Goal: Task Accomplishment & Management: Manage account settings

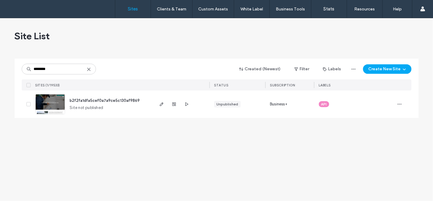
click at [132, 101] on span "b2f2fa1dfa5cef0a7a9ce5c130af9869" at bounding box center [105, 100] width 70 height 4
click at [129, 100] on span "b2f2fa1dfa5cef0a7a9ce5c130af9869" at bounding box center [105, 100] width 70 height 4
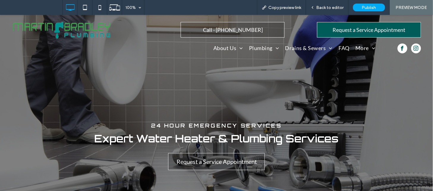
click at [84, 28] on img at bounding box center [61, 30] width 99 height 18
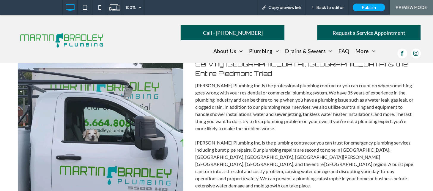
scroll to position [224, 0]
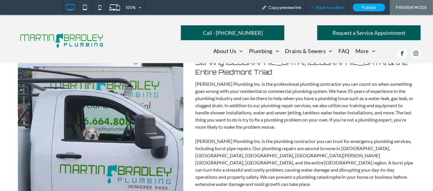
click at [320, 6] on span "Back to editor" at bounding box center [330, 7] width 27 height 5
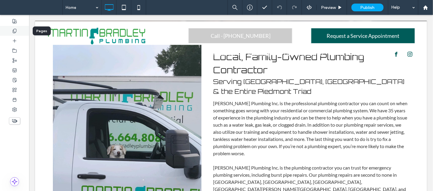
click at [21, 34] on div at bounding box center [14, 31] width 29 height 10
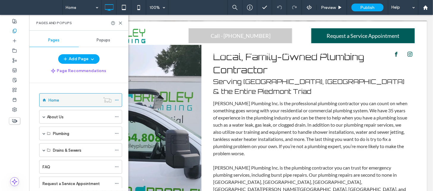
click at [118, 98] on icon at bounding box center [117, 100] width 4 height 4
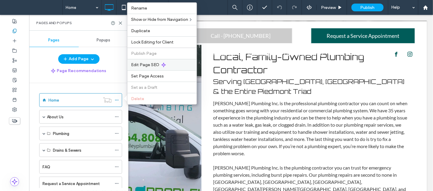
click at [184, 60] on div "Edit Page SEO" at bounding box center [162, 64] width 69 height 11
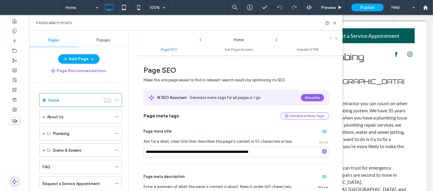
scroll to position [77, 0]
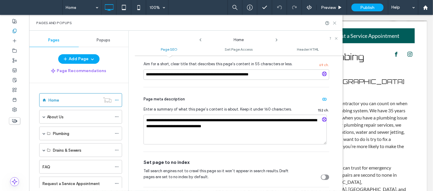
click at [335, 25] on icon at bounding box center [335, 23] width 4 height 4
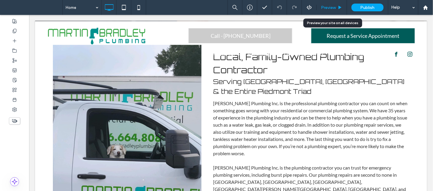
click at [332, 7] on span "Preview" at bounding box center [328, 7] width 15 height 5
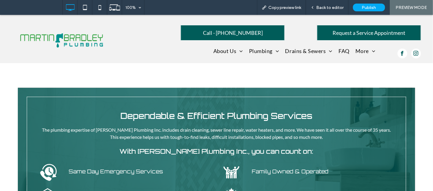
scroll to position [711, 0]
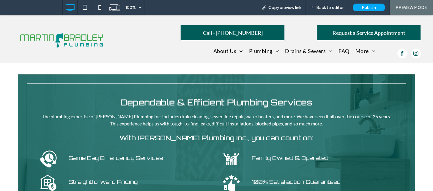
click at [211, 97] on span "Dependable & Efficient Plumbing Services" at bounding box center [217, 102] width 192 height 10
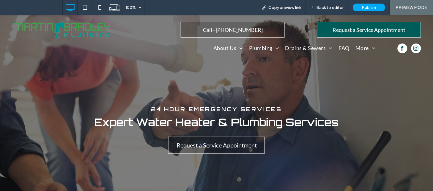
scroll to position [0, 0]
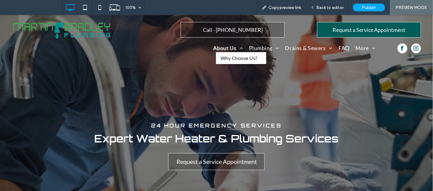
click at [221, 47] on span "About Us" at bounding box center [228, 48] width 30 height 8
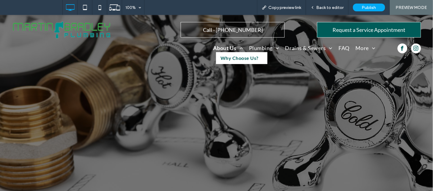
click at [224, 54] on span "Why Choose Us?" at bounding box center [240, 57] width 38 height 7
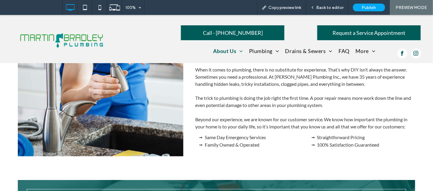
scroll to position [319, 0]
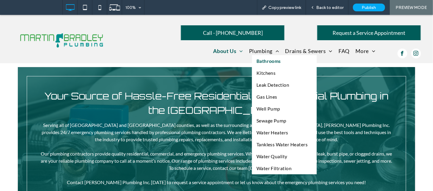
click at [259, 56] on link "Bathrooms" at bounding box center [284, 61] width 65 height 12
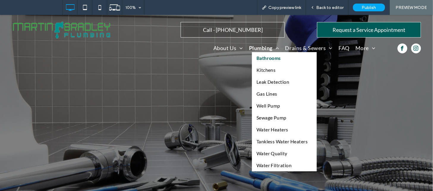
click at [269, 59] on span "Bathrooms" at bounding box center [269, 57] width 24 height 7
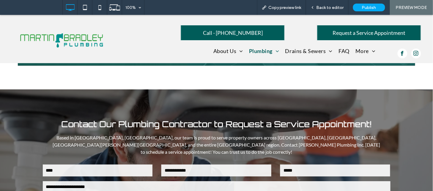
scroll to position [901, 0]
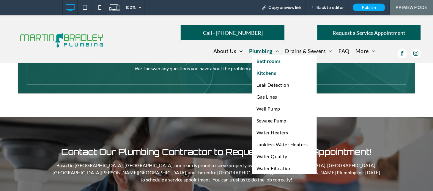
click at [260, 69] on span "Kitchens" at bounding box center [267, 72] width 20 height 7
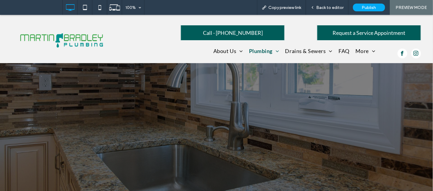
scroll to position [675, 0]
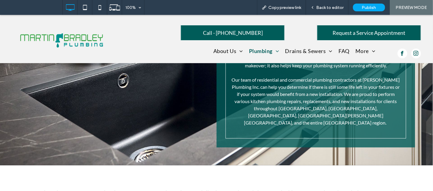
scroll to position [637, 0]
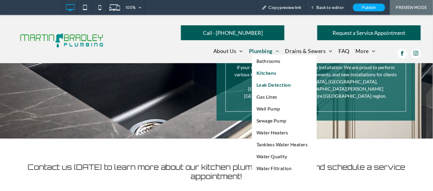
click at [263, 84] on span "Leak Detection" at bounding box center [274, 84] width 34 height 7
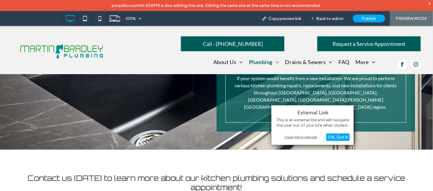
click at [296, 137] on div "Open link in new tab" at bounding box center [313, 136] width 74 height 6
click at [292, 137] on div "Open link in new tab" at bounding box center [313, 136] width 74 height 6
click at [285, 136] on div "Open link in new tab" at bounding box center [313, 136] width 74 height 6
click at [290, 137] on div "Open link in new tab" at bounding box center [313, 136] width 74 height 6
click at [329, 134] on div "OK, Got It" at bounding box center [337, 136] width 23 height 7
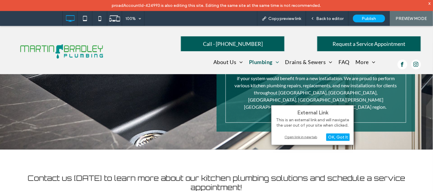
click at [304, 138] on div "Open link in new tab" at bounding box center [313, 136] width 74 height 6
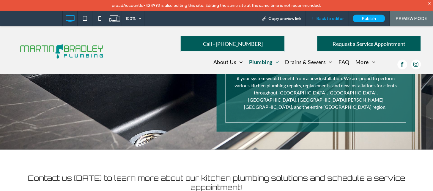
click at [339, 19] on span "Back to editor" at bounding box center [330, 18] width 27 height 5
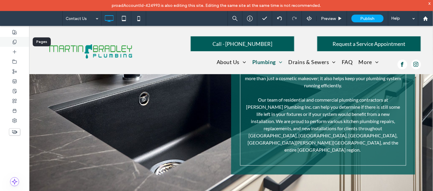
click at [25, 42] on div at bounding box center [14, 42] width 29 height 10
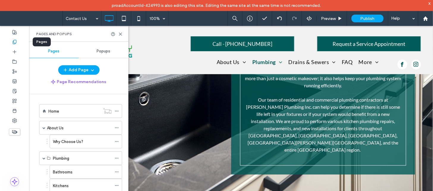
click at [19, 42] on div at bounding box center [14, 42] width 29 height 10
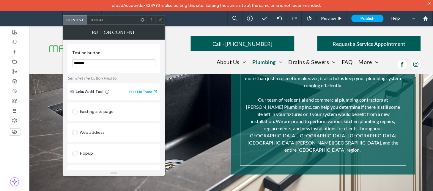
click at [137, 65] on input "*******" at bounding box center [113, 63] width 83 height 8
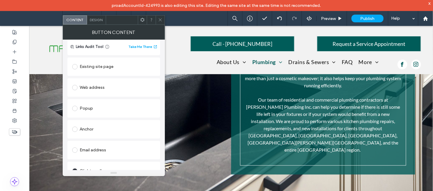
scroll to position [46, 0]
click at [160, 21] on icon at bounding box center [160, 20] width 4 height 4
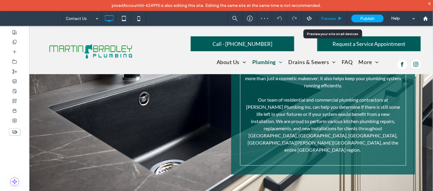
click at [327, 18] on span "Preview" at bounding box center [328, 18] width 15 height 5
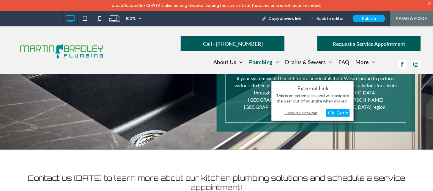
click at [289, 111] on div "Open link in new tab" at bounding box center [313, 112] width 74 height 6
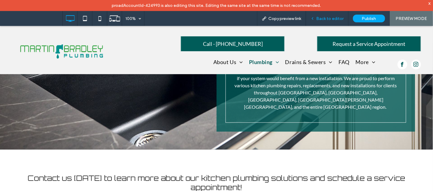
click at [334, 17] on span "Back to editor" at bounding box center [330, 18] width 27 height 5
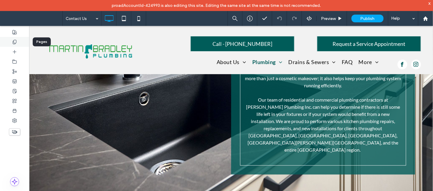
click at [12, 45] on div at bounding box center [14, 42] width 29 height 10
click at [16, 42] on use at bounding box center [14, 42] width 3 height 4
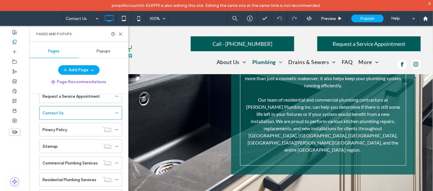
scroll to position [336, 0]
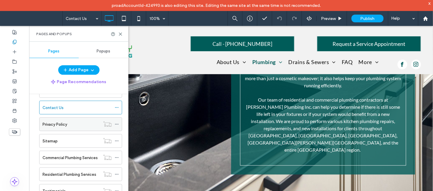
click at [83, 130] on div "Privacy Policy" at bounding box center [72, 123] width 58 height 13
click at [331, 20] on span "Preview" at bounding box center [328, 18] width 15 height 5
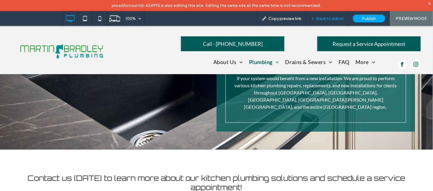
click at [329, 16] on span "Back to editor" at bounding box center [330, 18] width 27 height 5
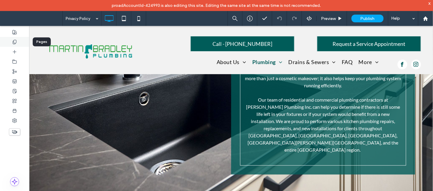
click at [19, 45] on div at bounding box center [14, 42] width 29 height 10
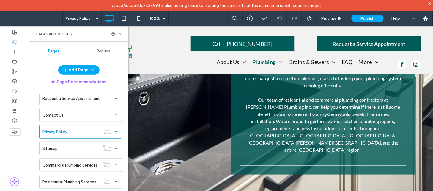
scroll to position [307, 0]
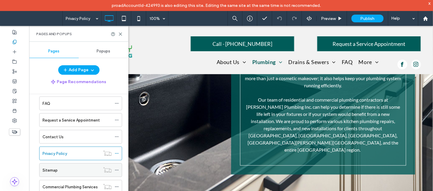
click at [72, 170] on div "Sitemap" at bounding box center [72, 170] width 58 height 6
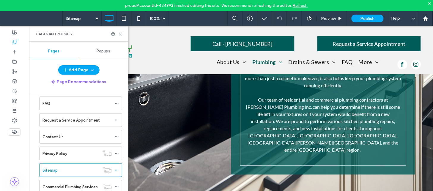
click at [122, 32] on icon at bounding box center [120, 34] width 4 height 4
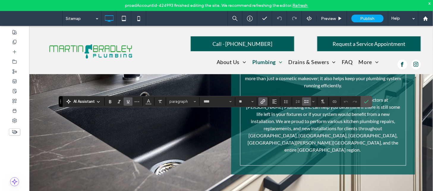
type input "****"
type input "**"
click at [262, 100] on icon "Link" at bounding box center [263, 101] width 5 height 5
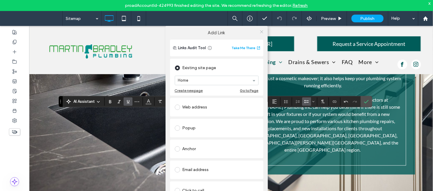
click at [260, 33] on icon at bounding box center [262, 31] width 4 height 4
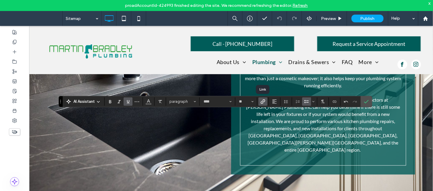
click at [263, 103] on use "Link" at bounding box center [263, 101] width 4 height 4
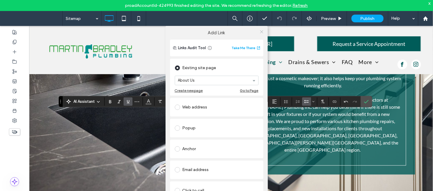
click at [260, 33] on icon at bounding box center [262, 31] width 4 height 4
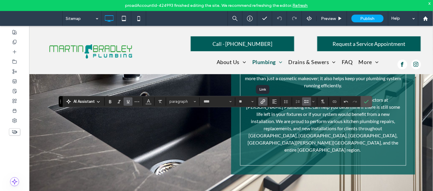
click at [264, 101] on icon "Link" at bounding box center [263, 101] width 5 height 5
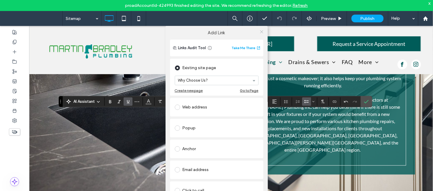
click at [261, 32] on icon at bounding box center [262, 31] width 4 height 4
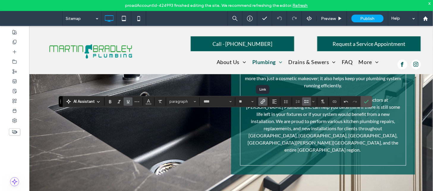
click at [262, 101] on use "Link" at bounding box center [263, 101] width 4 height 4
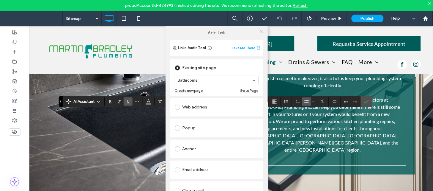
click at [262, 32] on icon at bounding box center [262, 31] width 4 height 4
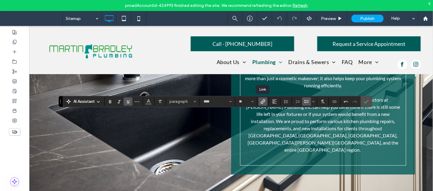
click at [265, 102] on icon "Link" at bounding box center [263, 101] width 5 height 5
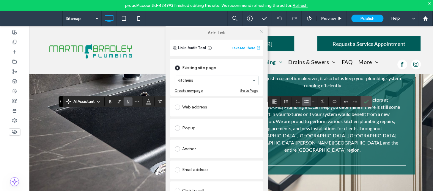
click at [261, 34] on icon at bounding box center [262, 31] width 4 height 4
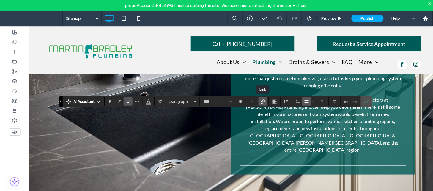
click at [264, 97] on label "Link" at bounding box center [263, 101] width 9 height 8
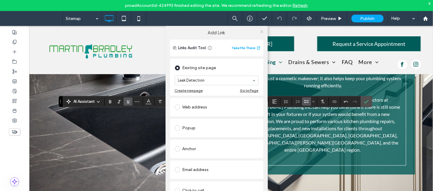
click at [260, 33] on icon at bounding box center [262, 31] width 4 height 4
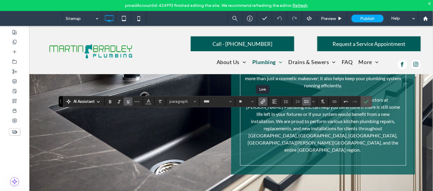
click at [266, 99] on label "Link" at bounding box center [263, 101] width 9 height 8
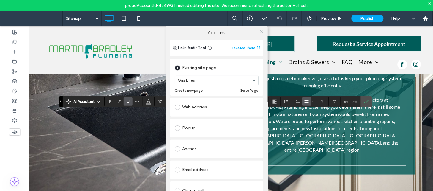
click at [261, 33] on icon at bounding box center [262, 31] width 4 height 4
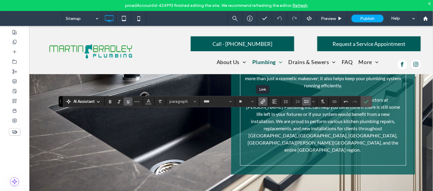
click at [261, 101] on use "Link" at bounding box center [263, 101] width 4 height 4
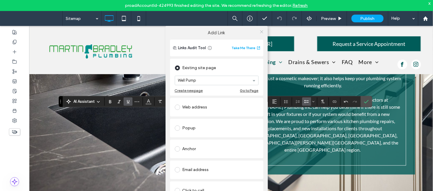
click at [262, 31] on icon at bounding box center [262, 31] width 4 height 4
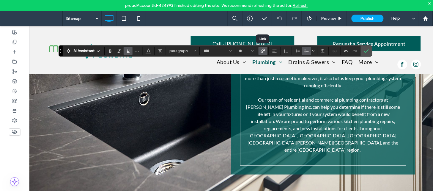
click at [263, 50] on icon "Link" at bounding box center [263, 50] width 5 height 5
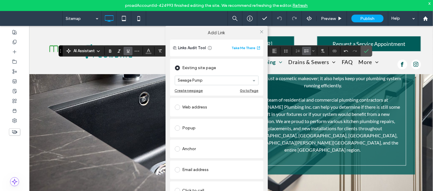
click at [260, 37] on div "Add Link" at bounding box center [217, 33] width 102 height 14
click at [260, 34] on span at bounding box center [262, 31] width 4 height 9
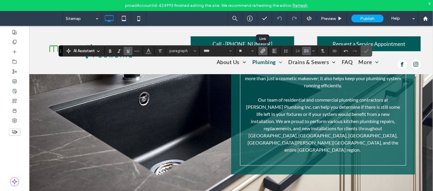
click at [263, 51] on use "Link" at bounding box center [263, 50] width 4 height 4
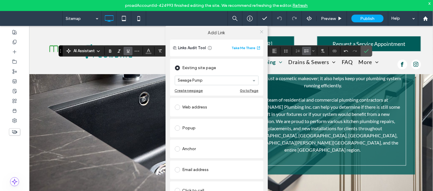
click at [261, 33] on icon at bounding box center [262, 31] width 4 height 4
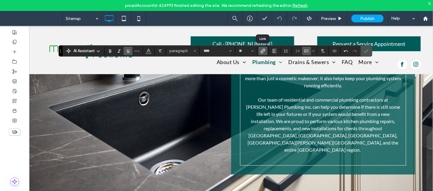
click at [265, 53] on span "Link" at bounding box center [263, 51] width 5 height 8
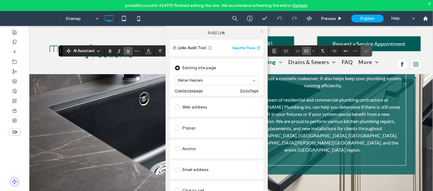
click at [260, 34] on icon at bounding box center [262, 31] width 4 height 4
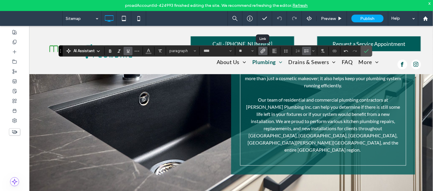
click at [265, 50] on use "Link" at bounding box center [263, 50] width 4 height 4
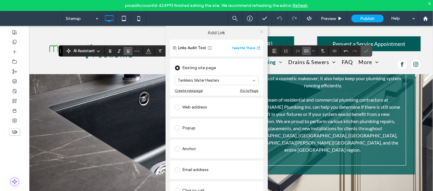
click at [260, 35] on span at bounding box center [262, 31] width 4 height 9
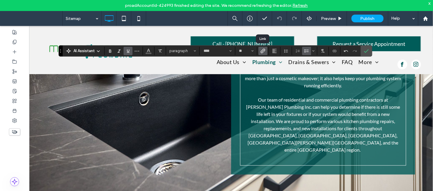
click at [263, 49] on icon "Link" at bounding box center [263, 50] width 5 height 5
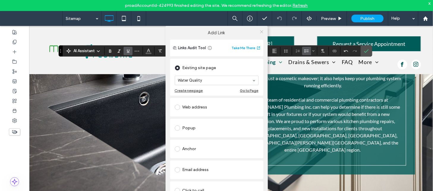
click at [260, 31] on icon at bounding box center [262, 31] width 4 height 4
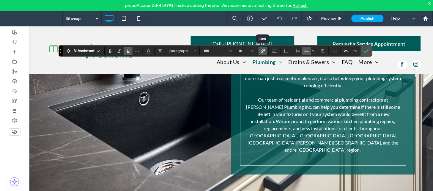
click at [262, 51] on icon "Link" at bounding box center [263, 50] width 5 height 5
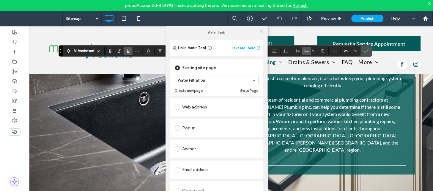
click at [262, 33] on use at bounding box center [261, 31] width 3 height 3
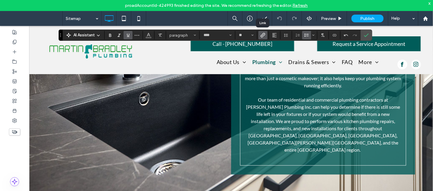
click at [263, 34] on icon "Link" at bounding box center [263, 35] width 5 height 5
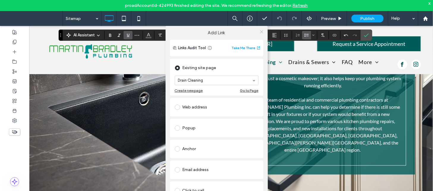
click at [260, 33] on icon at bounding box center [262, 31] width 4 height 4
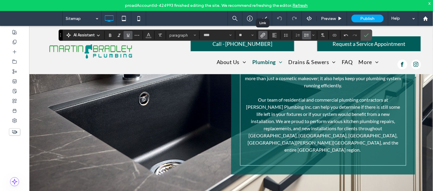
click at [262, 34] on icon "Link" at bounding box center [263, 35] width 5 height 5
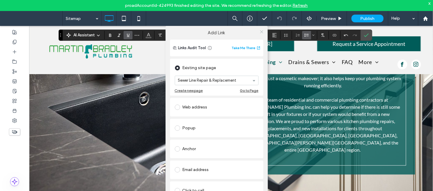
click at [260, 32] on use at bounding box center [261, 31] width 3 height 3
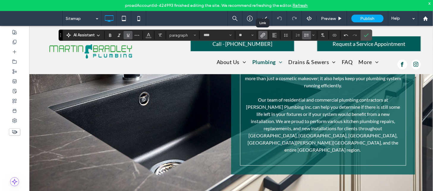
click at [263, 36] on use "Link" at bounding box center [263, 35] width 4 height 4
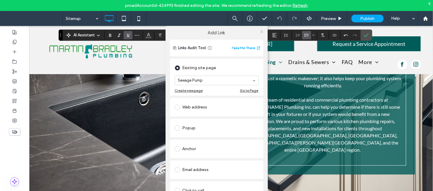
click at [260, 34] on icon at bounding box center [262, 31] width 4 height 4
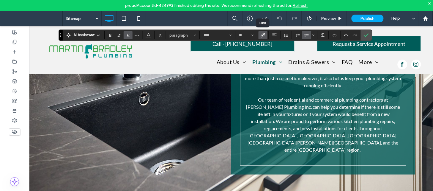
click at [261, 33] on icon "Link" at bounding box center [263, 35] width 5 height 5
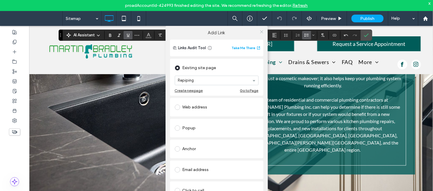
click at [260, 33] on use at bounding box center [261, 31] width 3 height 3
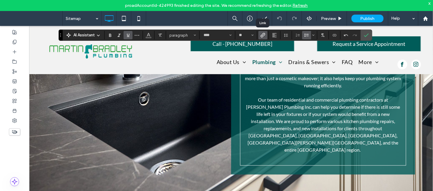
click at [263, 38] on span "Link" at bounding box center [262, 35] width 3 height 8
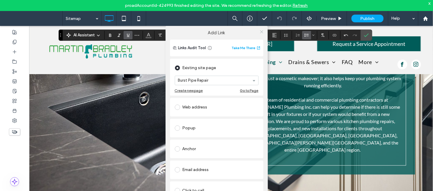
click at [262, 31] on icon at bounding box center [262, 31] width 4 height 4
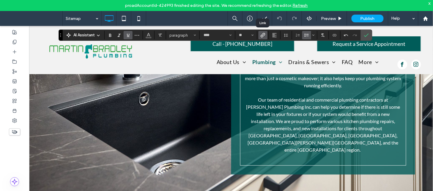
click at [263, 36] on icon "Link" at bounding box center [263, 35] width 5 height 5
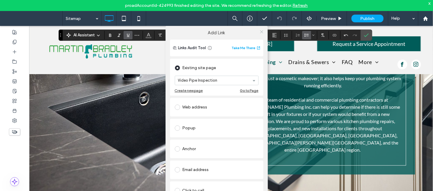
click at [261, 32] on use at bounding box center [261, 31] width 3 height 3
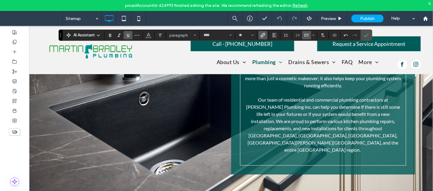
click at [262, 34] on icon "Link" at bounding box center [263, 35] width 5 height 5
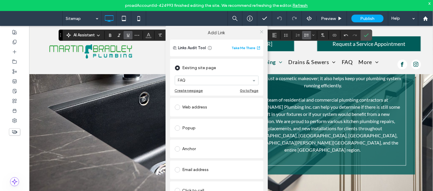
click at [262, 29] on span at bounding box center [262, 31] width 4 height 9
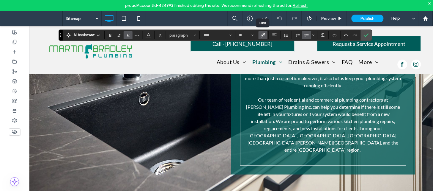
click at [262, 39] on span "Link" at bounding box center [262, 35] width 3 height 8
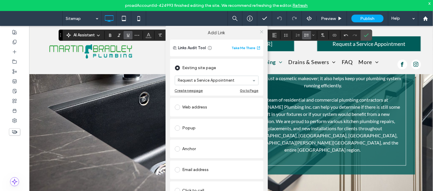
click at [262, 33] on icon at bounding box center [262, 31] width 4 height 4
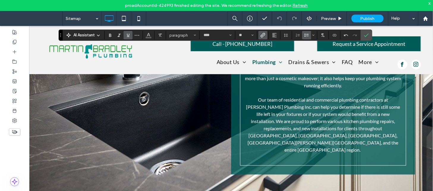
click at [263, 35] on use "Link" at bounding box center [263, 35] width 4 height 4
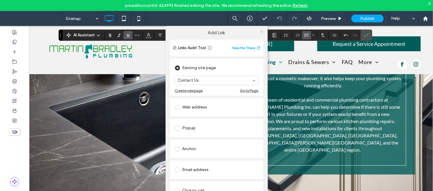
click at [260, 30] on icon at bounding box center [262, 31] width 4 height 4
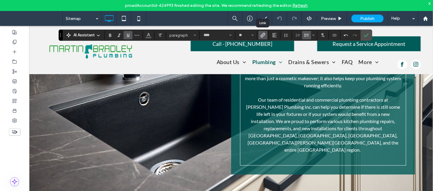
click at [265, 33] on use "Link" at bounding box center [263, 35] width 4 height 4
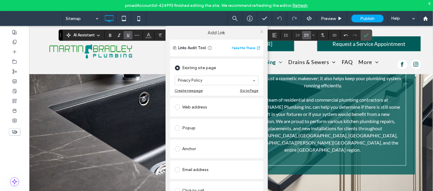
click at [260, 34] on icon at bounding box center [262, 31] width 4 height 4
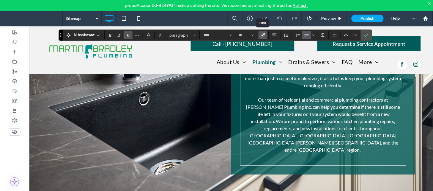
click at [265, 34] on icon "Link" at bounding box center [263, 35] width 5 height 5
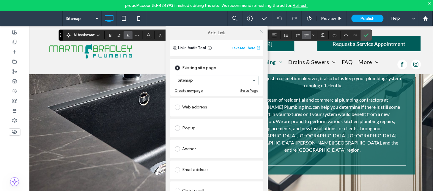
click at [260, 31] on icon at bounding box center [262, 31] width 4 height 4
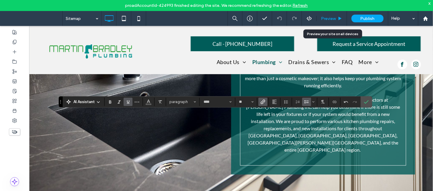
click at [340, 18] on use at bounding box center [340, 18] width 3 height 3
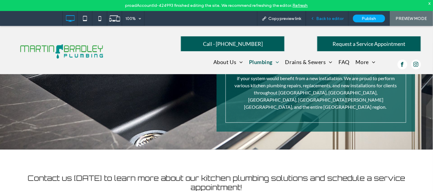
click at [322, 21] on span "Back to editor" at bounding box center [330, 18] width 27 height 5
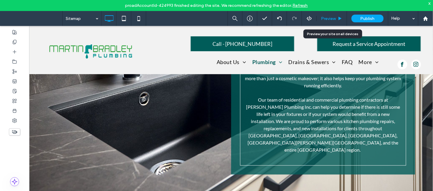
click at [331, 16] on span "Preview" at bounding box center [328, 18] width 15 height 5
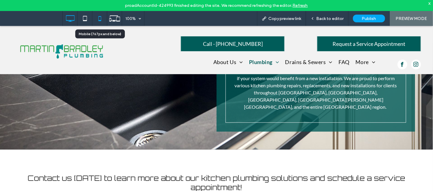
click at [102, 19] on icon at bounding box center [100, 18] width 12 height 12
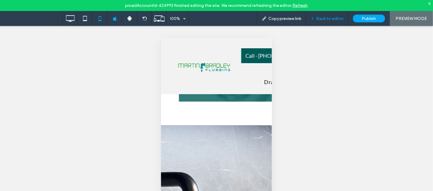
click at [329, 18] on span "Back to editor" at bounding box center [330, 18] width 27 height 5
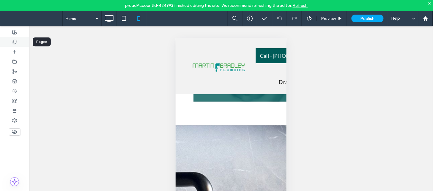
click at [10, 43] on div at bounding box center [14, 42] width 29 height 10
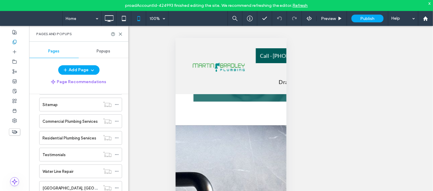
scroll to position [388, 0]
click at [82, 106] on label "Commercial Plumbing Services" at bounding box center [70, 105] width 55 height 10
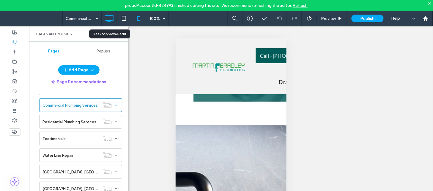
click at [111, 16] on icon at bounding box center [109, 18] width 12 height 12
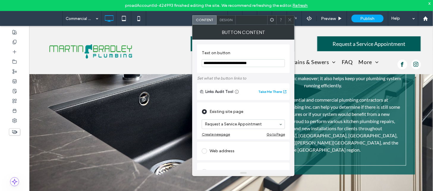
click at [290, 21] on icon at bounding box center [290, 20] width 4 height 4
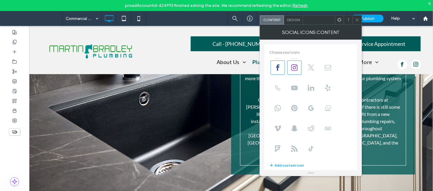
scroll to position [73, 0]
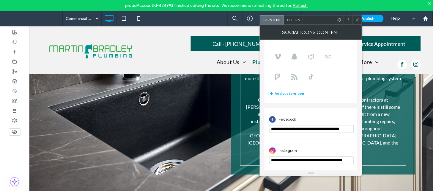
click at [356, 22] on span at bounding box center [357, 19] width 4 height 9
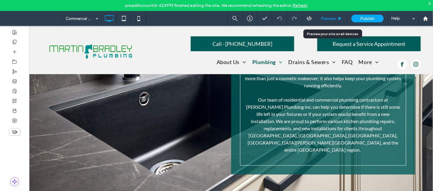
click at [330, 16] on span "Preview" at bounding box center [328, 18] width 15 height 5
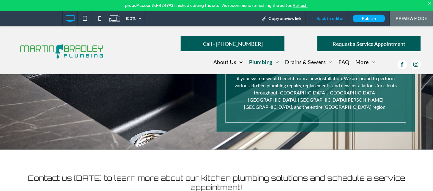
click at [328, 16] on span "Back to editor" at bounding box center [330, 18] width 27 height 5
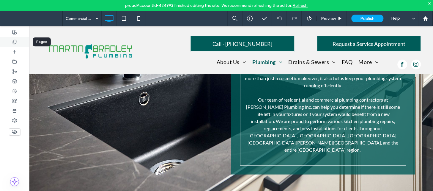
click at [16, 38] on div at bounding box center [14, 42] width 29 height 10
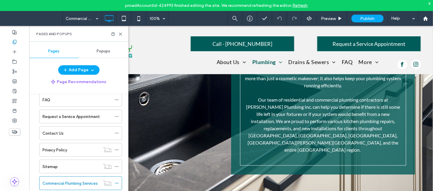
scroll to position [343, 0]
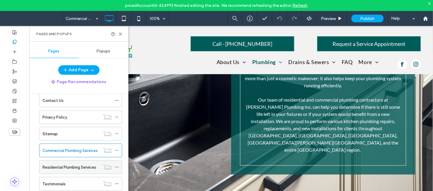
click at [92, 167] on label "Residential Plumbing Services" at bounding box center [70, 167] width 54 height 10
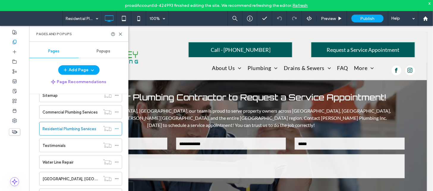
scroll to position [390, 0]
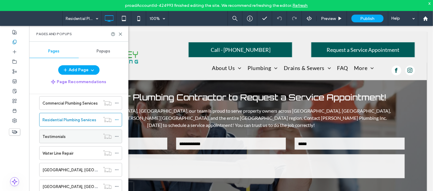
click at [91, 139] on div "Testimonials" at bounding box center [72, 136] width 58 height 6
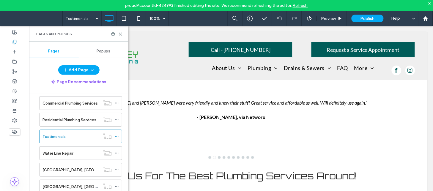
scroll to position [245, 0]
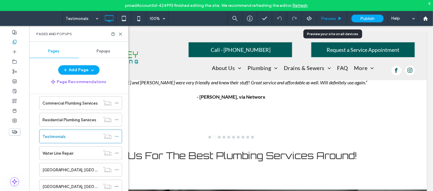
click at [332, 15] on div "Preview" at bounding box center [332, 18] width 30 height 15
click at [331, 17] on span "Preview" at bounding box center [328, 18] width 15 height 5
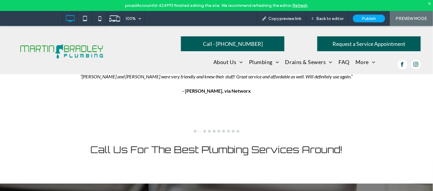
click at [203, 131] on div at bounding box center [217, 131] width 398 height 2
click at [204, 130] on button "go to slide 3" at bounding box center [205, 131] width 2 height 2
click at [213, 130] on button "go to slide 5" at bounding box center [214, 131] width 2 height 2
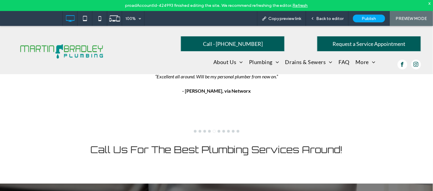
click at [208, 131] on button "go to slide 4" at bounding box center [209, 131] width 2 height 2
click at [210, 130] on div at bounding box center [217, 131] width 398 height 2
click at [213, 131] on button "go to slide 5" at bounding box center [214, 131] width 2 height 2
click at [218, 131] on button "go to slide 6" at bounding box center [219, 131] width 2 height 2
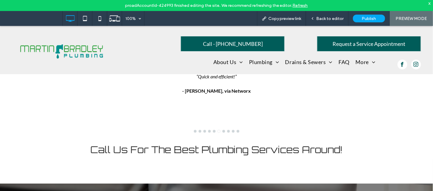
click at [223, 130] on button "go to slide 7" at bounding box center [224, 131] width 2 height 2
click at [227, 131] on button "go to slide 8" at bounding box center [228, 131] width 2 height 2
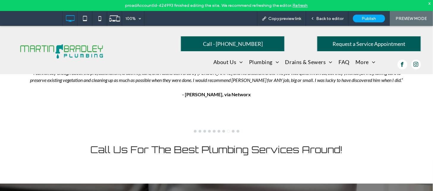
click at [232, 130] on button "go to slide 9" at bounding box center [233, 131] width 2 height 2
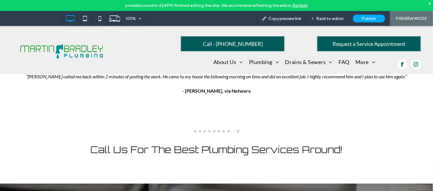
click at [237, 131] on button "go to slide 10" at bounding box center [238, 131] width 2 height 2
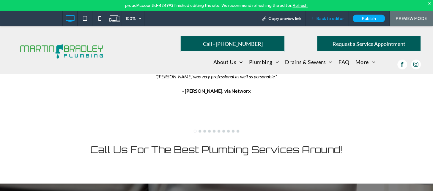
click at [324, 18] on span "Back to editor" at bounding box center [330, 18] width 27 height 5
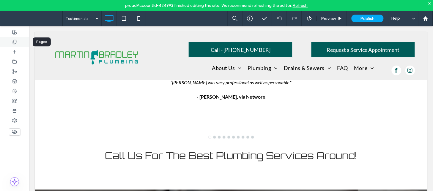
click at [21, 42] on div at bounding box center [14, 42] width 29 height 10
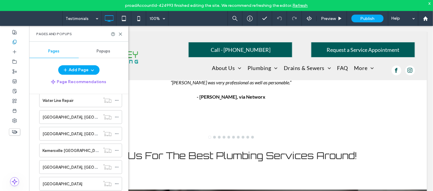
scroll to position [400, 0]
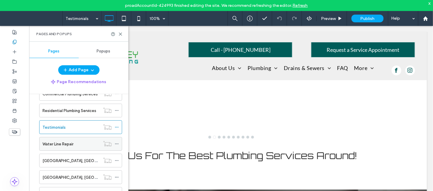
click at [82, 149] on div "Water Line Repair" at bounding box center [72, 143] width 58 height 13
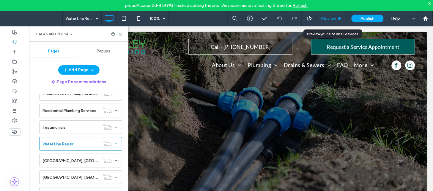
click at [327, 14] on div "Preview" at bounding box center [332, 18] width 30 height 15
click at [328, 18] on span "Preview" at bounding box center [328, 18] width 15 height 5
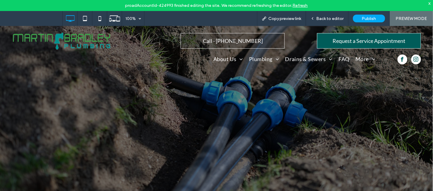
click at [331, 19] on span "Back to editor" at bounding box center [330, 18] width 27 height 5
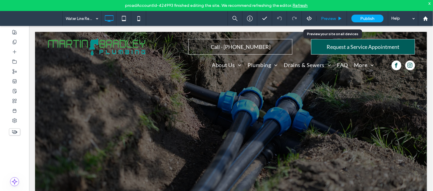
click at [336, 17] on span "Preview" at bounding box center [328, 18] width 15 height 5
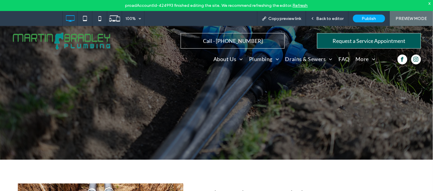
scroll to position [39, 0]
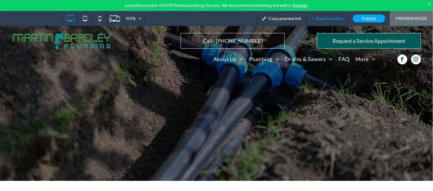
click at [319, 15] on div "Back to editor" at bounding box center [327, 18] width 43 height 15
click at [322, 18] on span "Back to editor" at bounding box center [330, 18] width 27 height 5
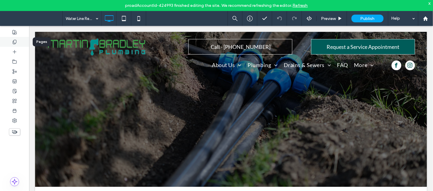
click at [22, 42] on div at bounding box center [14, 42] width 29 height 10
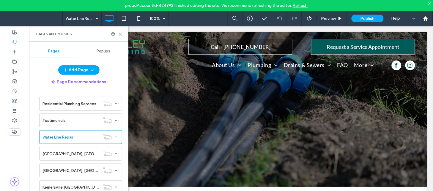
scroll to position [409, 0]
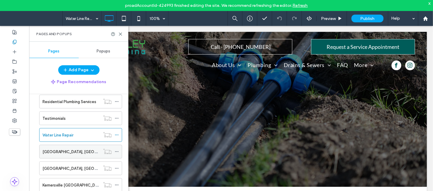
click at [75, 157] on div "Greensboro, NC" at bounding box center [72, 151] width 58 height 13
click at [121, 34] on div "Greensboro, NC 100% Preview Publish Help Pages and Popups Pages Popups Add Page…" at bounding box center [216, 95] width 433 height 191
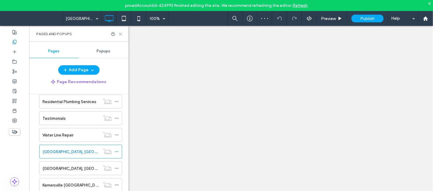
click at [120, 34] on use at bounding box center [120, 34] width 3 height 3
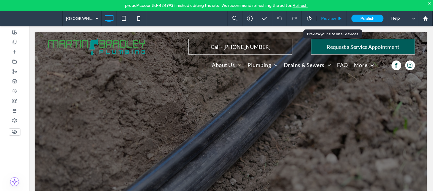
click at [329, 19] on span "Preview" at bounding box center [328, 18] width 15 height 5
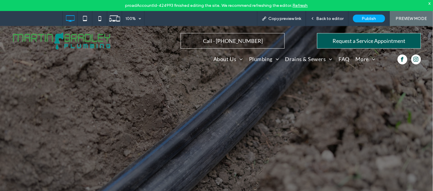
click at [329, 18] on span "Back to editor" at bounding box center [330, 18] width 27 height 5
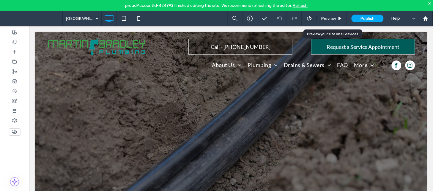
click at [329, 18] on span "Preview" at bounding box center [328, 18] width 15 height 5
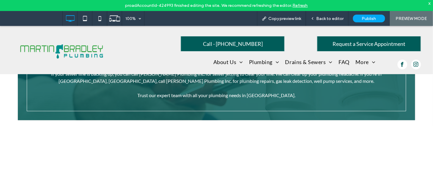
scroll to position [382, 0]
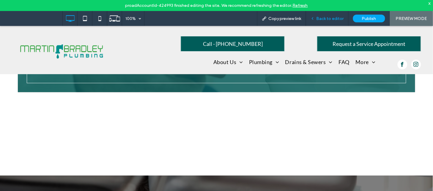
click at [320, 18] on span "Back to editor" at bounding box center [330, 18] width 27 height 5
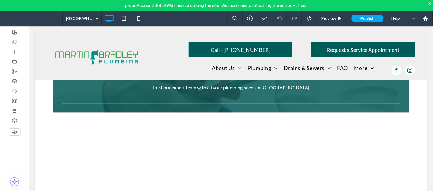
scroll to position [396, 0]
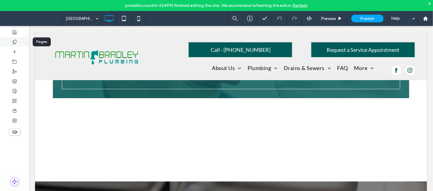
click at [12, 40] on icon at bounding box center [14, 42] width 5 height 5
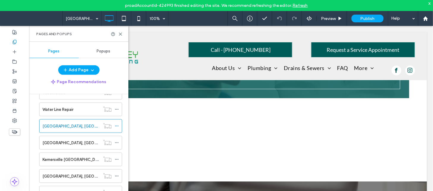
scroll to position [420, 0]
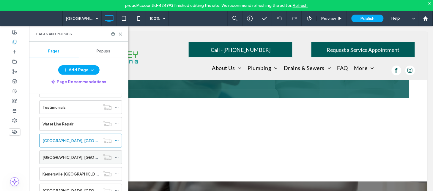
click at [78, 160] on div "High Point, NC" at bounding box center [72, 157] width 58 height 6
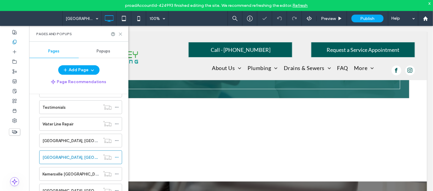
click at [121, 34] on icon at bounding box center [120, 34] width 4 height 4
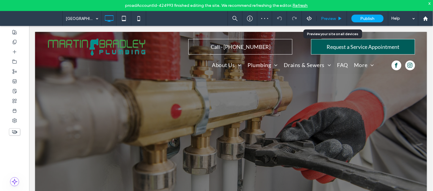
click at [328, 18] on span "Preview" at bounding box center [328, 18] width 15 height 5
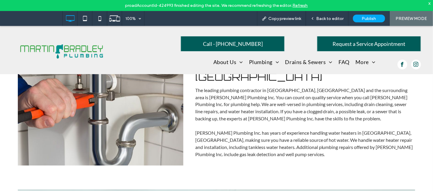
scroll to position [272, 0]
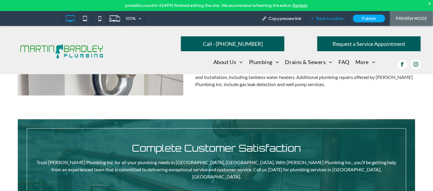
click at [331, 19] on span "Back to editor" at bounding box center [330, 18] width 27 height 5
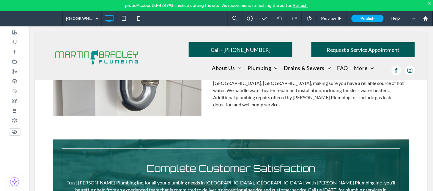
scroll to position [280, 0]
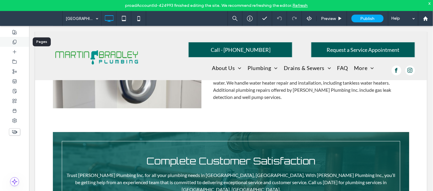
click at [18, 43] on div at bounding box center [14, 42] width 29 height 10
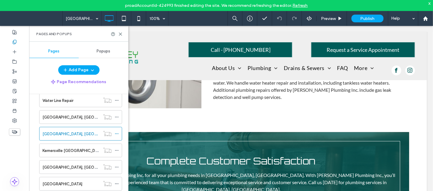
scroll to position [456, 0]
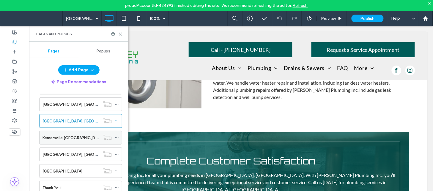
click at [78, 141] on div "Kernersville NC" at bounding box center [72, 137] width 58 height 6
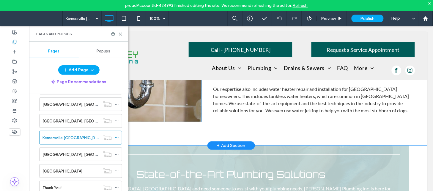
scroll to position [323, 0]
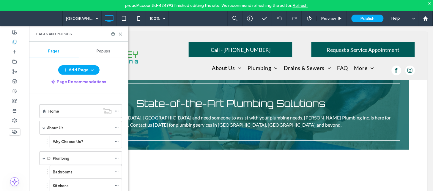
scroll to position [456, 0]
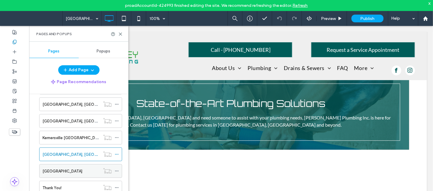
click at [84, 168] on div "Winston-Salem" at bounding box center [72, 170] width 58 height 13
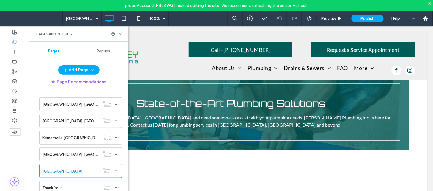
scroll to position [468, 0]
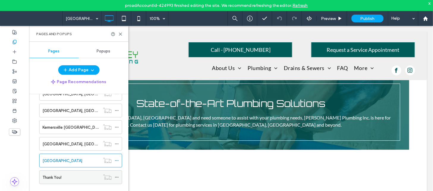
click at [78, 177] on div "Thank You!" at bounding box center [72, 177] width 58 height 6
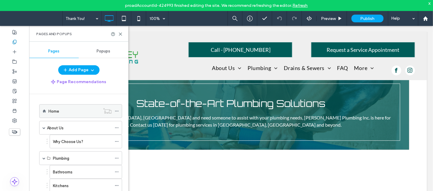
click at [118, 109] on icon at bounding box center [117, 111] width 4 height 4
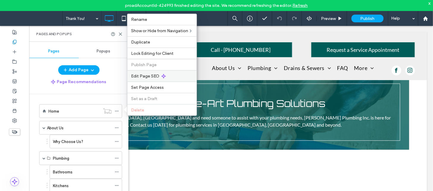
click at [156, 76] on span "Edit Page SEO" at bounding box center [145, 75] width 29 height 5
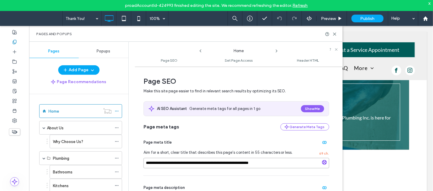
click at [197, 162] on input "**********" at bounding box center [237, 163] width 186 height 10
click at [277, 51] on icon at bounding box center [276, 50] width 5 height 5
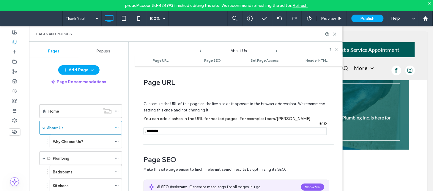
drag, startPoint x: 340, startPoint y: 78, endPoint x: 341, endPoint y: 81, distance: 3.2
click at [341, 81] on div "**********" at bounding box center [239, 133] width 208 height 129
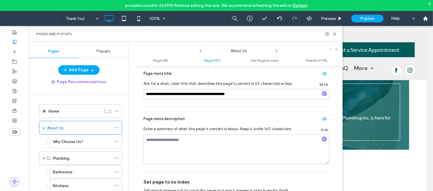
scroll to position [149, 0]
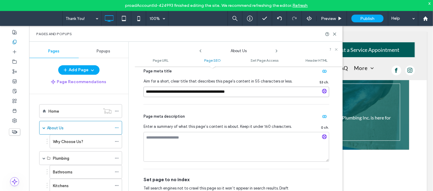
click at [273, 92] on input "**********" at bounding box center [237, 92] width 186 height 10
click at [276, 52] on use at bounding box center [276, 51] width 1 height 2
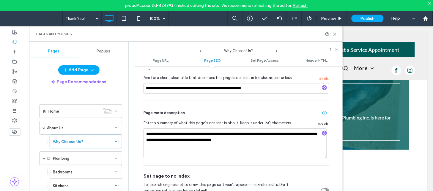
scroll to position [149, 0]
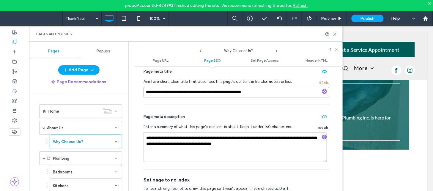
click at [272, 92] on input "**********" at bounding box center [237, 92] width 186 height 10
click at [276, 51] on icon at bounding box center [276, 50] width 5 height 5
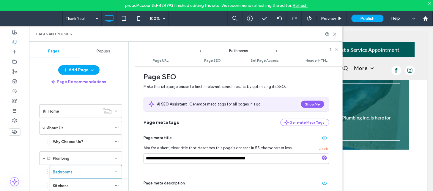
scroll to position [89, 0]
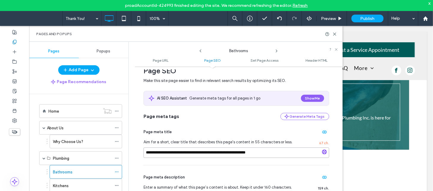
click at [222, 155] on input "**********" at bounding box center [237, 152] width 186 height 10
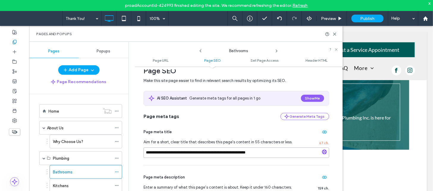
click at [222, 155] on input "**********" at bounding box center [237, 152] width 186 height 10
click at [277, 51] on icon at bounding box center [276, 50] width 5 height 5
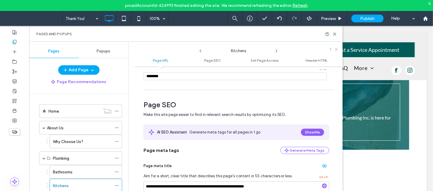
scroll to position [73, 0]
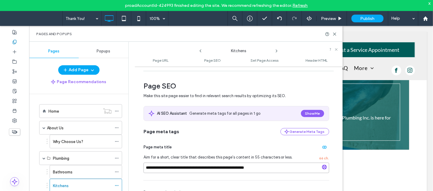
click at [224, 165] on input "**********" at bounding box center [237, 167] width 186 height 10
click at [277, 51] on icon at bounding box center [276, 50] width 5 height 5
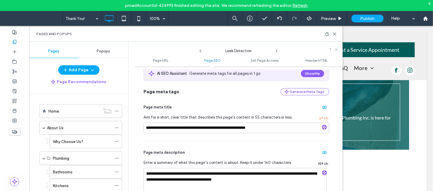
scroll to position [115, 0]
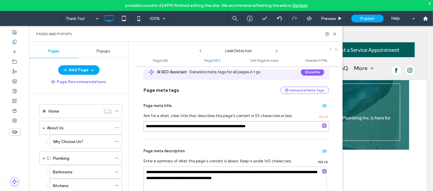
click at [245, 128] on input "**********" at bounding box center [237, 126] width 186 height 10
click at [179, 128] on input "**********" at bounding box center [237, 126] width 186 height 10
drag, startPoint x: 180, startPoint y: 127, endPoint x: 150, endPoint y: 125, distance: 31.0
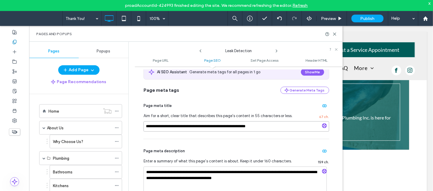
click at [150, 125] on input "**********" at bounding box center [237, 126] width 186 height 10
click at [276, 51] on icon at bounding box center [276, 50] width 5 height 5
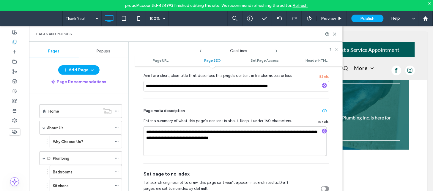
scroll to position [151, 0]
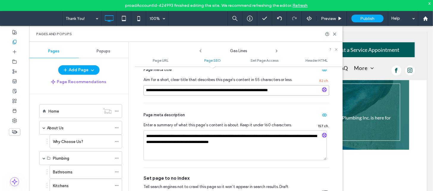
click at [296, 88] on input "**********" at bounding box center [237, 90] width 186 height 10
click at [277, 50] on use at bounding box center [276, 51] width 1 height 2
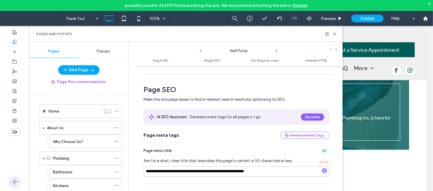
scroll to position [75, 0]
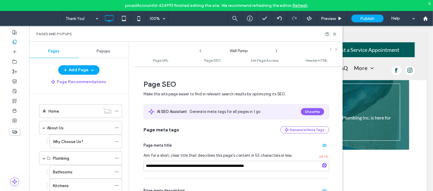
drag, startPoint x: 210, startPoint y: 172, endPoint x: 209, endPoint y: 166, distance: 5.2
click at [209, 166] on div "**********" at bounding box center [237, 155] width 186 height 45
click at [209, 166] on input "**********" at bounding box center [237, 166] width 186 height 10
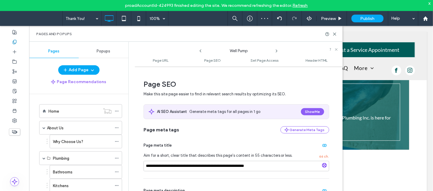
click at [277, 51] on icon at bounding box center [276, 50] width 5 height 5
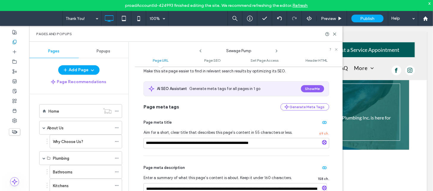
scroll to position [104, 0]
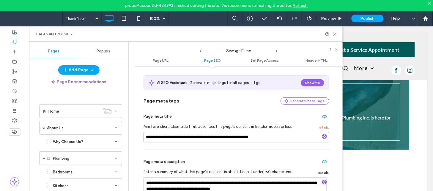
click at [254, 134] on input "**********" at bounding box center [237, 137] width 186 height 10
click at [277, 51] on use at bounding box center [276, 51] width 1 height 2
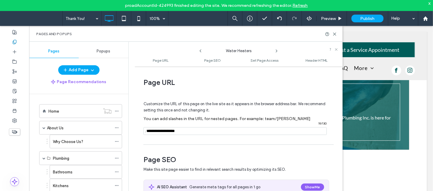
drag, startPoint x: 340, startPoint y: 78, endPoint x: 340, endPoint y: 84, distance: 6.0
click at [340, 84] on div "**********" at bounding box center [239, 133] width 208 height 129
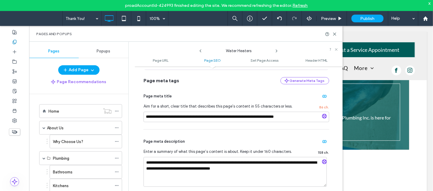
scroll to position [132, 0]
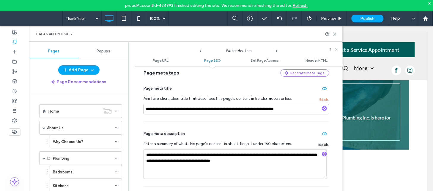
click at [297, 111] on input "**********" at bounding box center [237, 109] width 186 height 10
click at [277, 50] on icon at bounding box center [276, 50] width 5 height 5
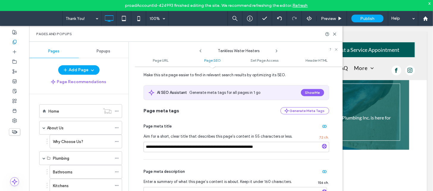
scroll to position [98, 0]
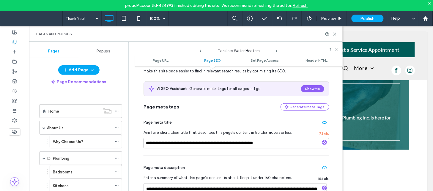
click at [230, 140] on input "**********" at bounding box center [237, 143] width 186 height 10
click at [277, 50] on use at bounding box center [276, 51] width 1 height 2
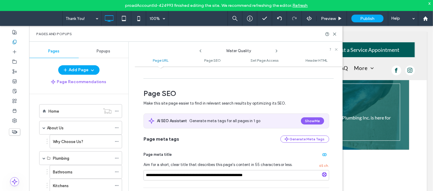
scroll to position [67, 0]
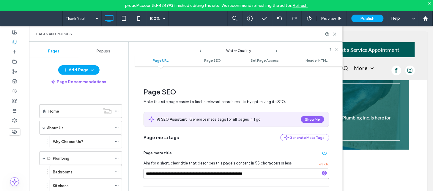
click at [217, 172] on input "**********" at bounding box center [237, 173] width 186 height 10
click at [200, 52] on icon at bounding box center [200, 50] width 5 height 5
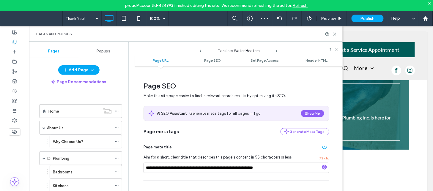
scroll to position [79, 0]
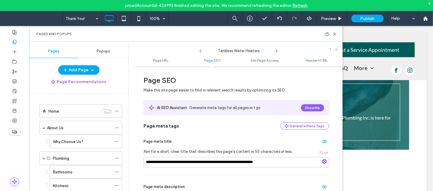
click at [277, 51] on icon at bounding box center [276, 50] width 5 height 5
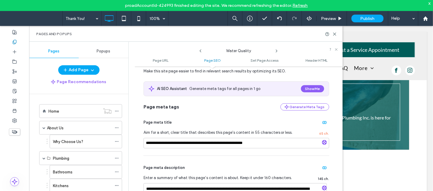
scroll to position [100, 0]
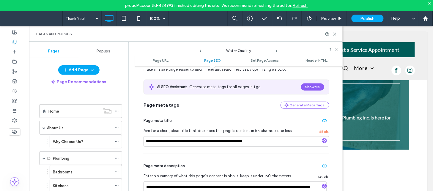
click at [276, 50] on icon at bounding box center [276, 50] width 5 height 5
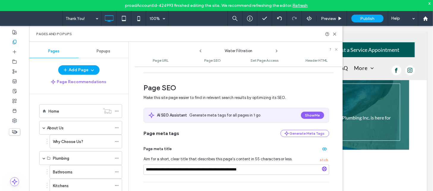
scroll to position [78, 0]
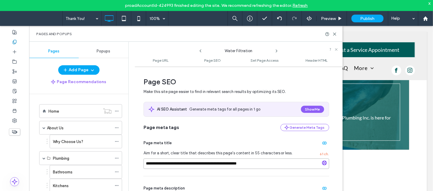
click at [245, 161] on input "**********" at bounding box center [237, 163] width 186 height 10
click at [277, 51] on icon at bounding box center [276, 50] width 5 height 5
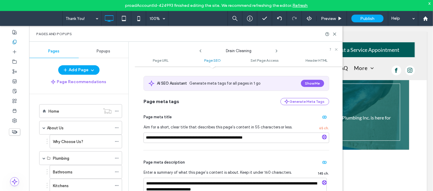
scroll to position [111, 0]
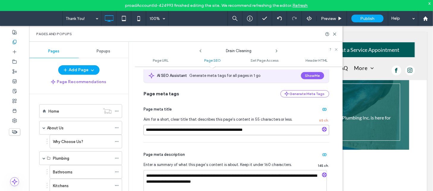
click at [254, 125] on input "**********" at bounding box center [237, 130] width 186 height 10
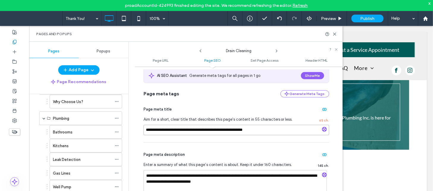
scroll to position [52, 0]
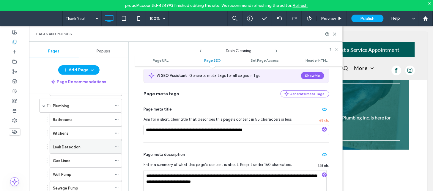
click at [106, 148] on div "Leak Detection" at bounding box center [82, 147] width 59 height 6
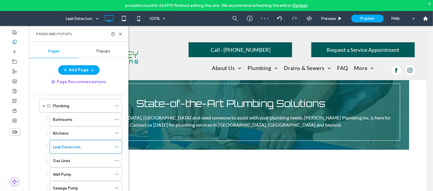
click at [117, 147] on div at bounding box center [216, 95] width 433 height 191
click at [117, 146] on div at bounding box center [216, 95] width 433 height 191
click at [116, 146] on icon at bounding box center [117, 146] width 4 height 4
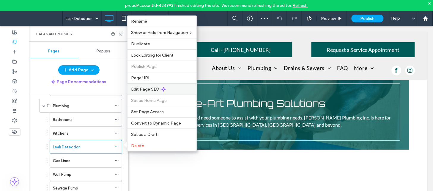
click at [161, 89] on icon at bounding box center [163, 89] width 5 height 5
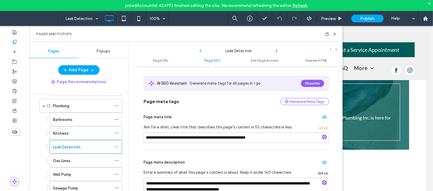
scroll to position [108, 0]
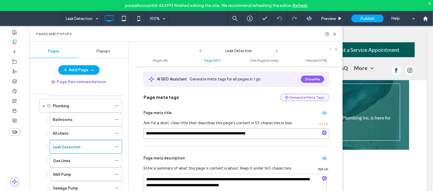
click at [279, 132] on input "**********" at bounding box center [237, 133] width 186 height 10
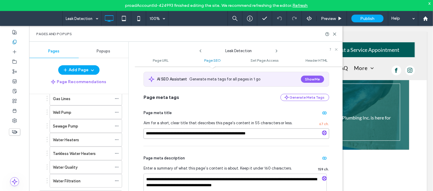
scroll to position [130, 0]
click at [118, 151] on use at bounding box center [116, 150] width 3 height 1
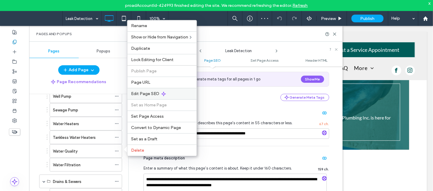
click at [164, 92] on icon at bounding box center [163, 93] width 5 height 5
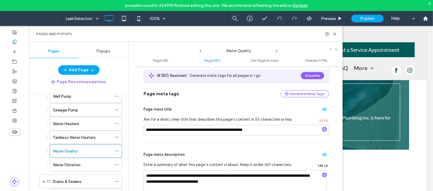
scroll to position [103, 0]
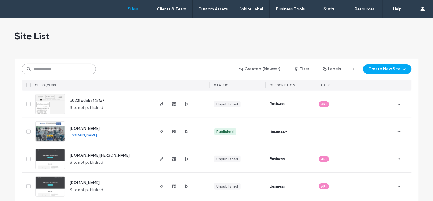
click at [72, 67] on input at bounding box center [59, 69] width 74 height 11
paste input "**********"
type input "**********"
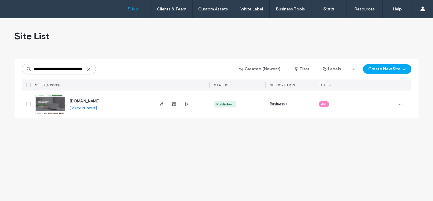
scroll to position [0, 0]
click at [84, 99] on span "[DOMAIN_NAME]" at bounding box center [85, 101] width 30 height 4
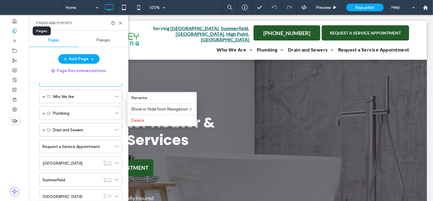
click at [16, 32] on icon at bounding box center [14, 31] width 5 height 5
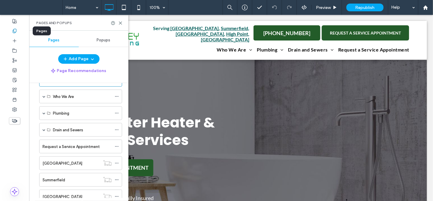
click at [16, 32] on icon at bounding box center [14, 31] width 5 height 5
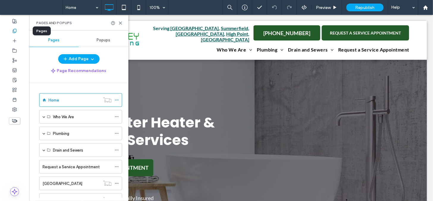
click at [17, 29] on icon at bounding box center [14, 31] width 5 height 5
click at [116, 100] on icon at bounding box center [117, 100] width 4 height 4
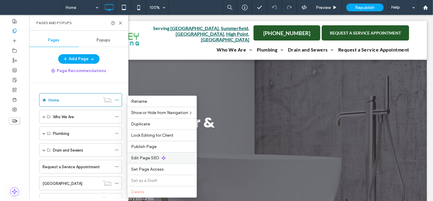
click at [158, 156] on span "Edit Page SEO" at bounding box center [145, 157] width 29 height 5
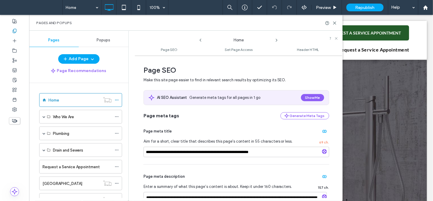
click at [278, 40] on icon at bounding box center [276, 40] width 5 height 5
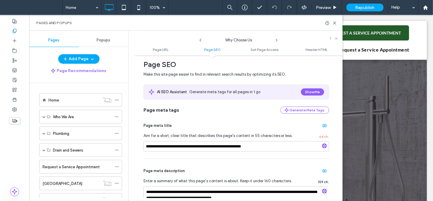
scroll to position [87, 0]
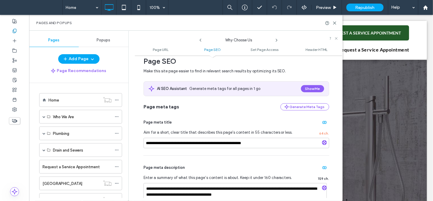
click at [277, 40] on icon at bounding box center [276, 40] width 5 height 5
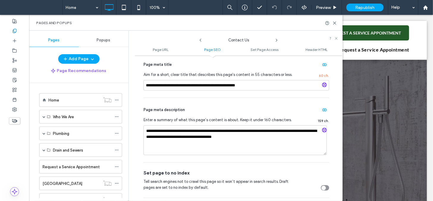
scroll to position [142, 0]
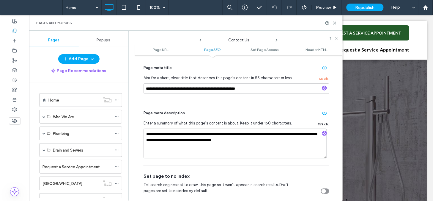
click at [276, 39] on use at bounding box center [276, 40] width 1 height 2
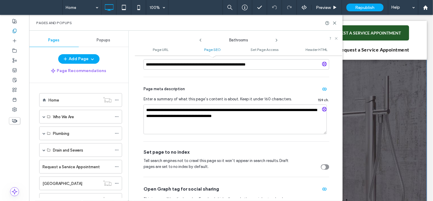
scroll to position [171, 0]
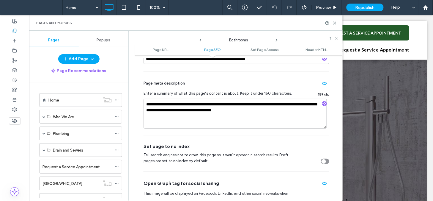
click at [277, 38] on icon at bounding box center [276, 40] width 5 height 5
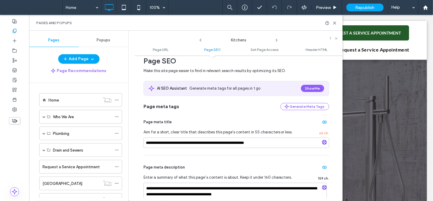
scroll to position [108, 0]
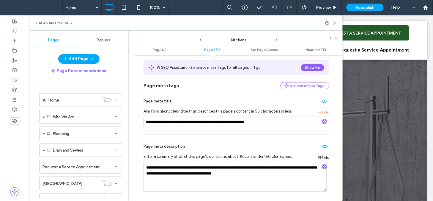
click at [276, 41] on icon at bounding box center [276, 40] width 5 height 5
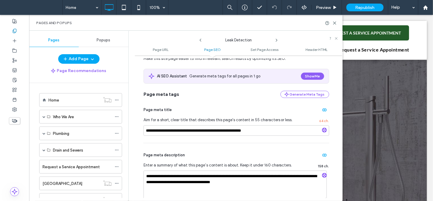
scroll to position [140, 0]
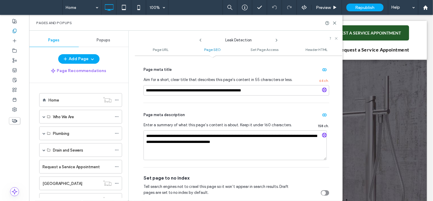
click at [266, 91] on input "**********" at bounding box center [237, 90] width 186 height 10
click at [297, 102] on div "**********" at bounding box center [237, 80] width 186 height 45
click at [288, 90] on input "**********" at bounding box center [237, 90] width 186 height 10
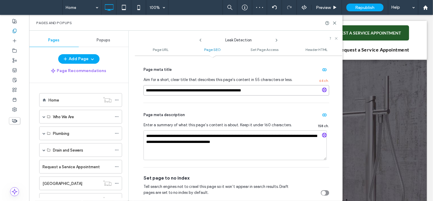
click at [288, 90] on input "**********" at bounding box center [237, 90] width 186 height 10
click at [275, 40] on icon at bounding box center [276, 40] width 5 height 5
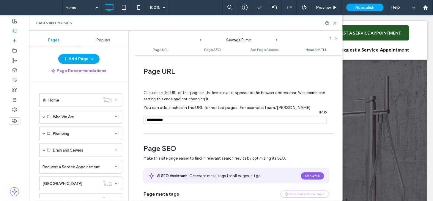
click at [277, 40] on use at bounding box center [276, 40] width 1 height 2
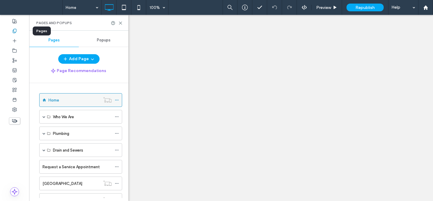
click at [118, 100] on use at bounding box center [116, 100] width 3 height 1
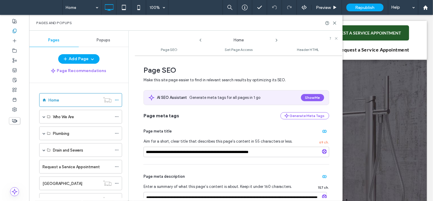
click at [277, 40] on use at bounding box center [276, 40] width 1 height 2
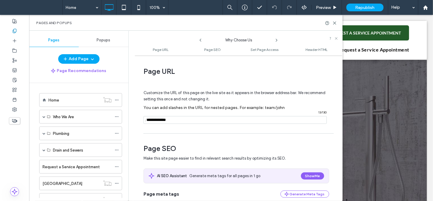
click at [277, 40] on use at bounding box center [276, 40] width 1 height 2
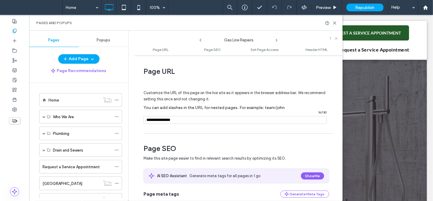
click at [277, 40] on use at bounding box center [276, 40] width 1 height 2
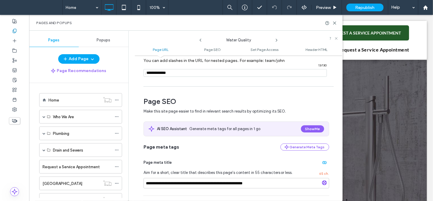
scroll to position [57, 0]
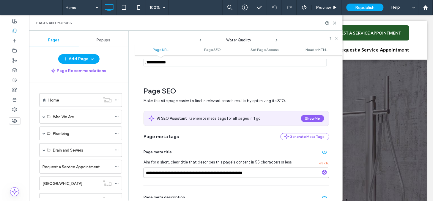
drag, startPoint x: 147, startPoint y: 170, endPoint x: 266, endPoint y: 174, distance: 118.7
click at [266, 174] on input "**********" at bounding box center [237, 172] width 186 height 10
click at [277, 41] on use at bounding box center [276, 40] width 1 height 2
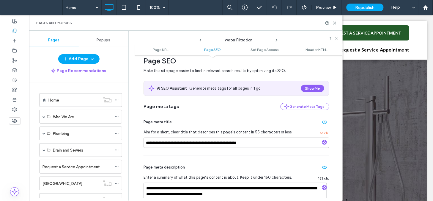
scroll to position [89, 0]
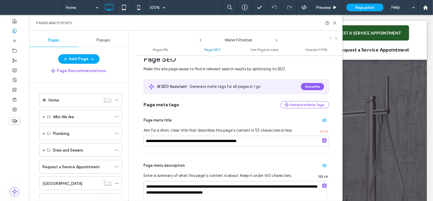
click at [277, 40] on use at bounding box center [276, 40] width 1 height 2
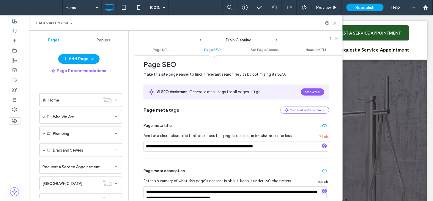
scroll to position [85, 0]
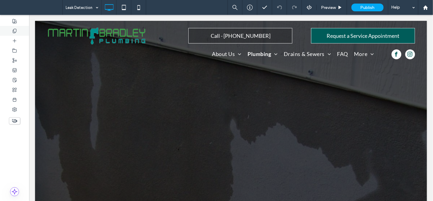
click at [14, 32] on icon at bounding box center [14, 31] width 5 height 5
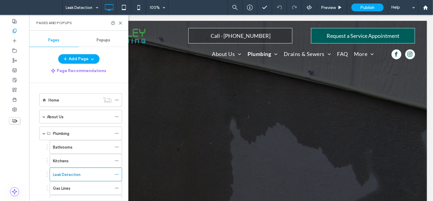
click at [16, 31] on icon at bounding box center [14, 31] width 5 height 5
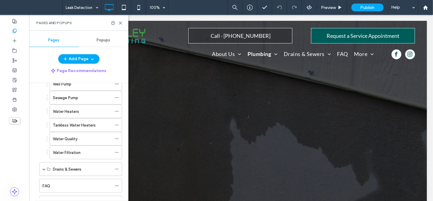
scroll to position [120, 0]
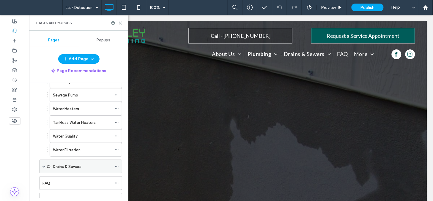
click at [41, 166] on div "Drains & Sewers" at bounding box center [80, 166] width 83 height 14
click at [44, 167] on span at bounding box center [44, 166] width 3 height 3
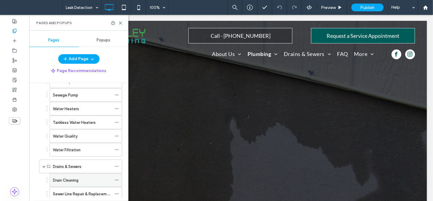
click at [117, 182] on icon at bounding box center [117, 180] width 4 height 4
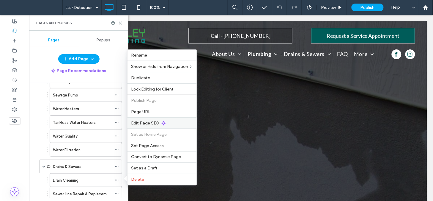
click at [154, 126] on div "Edit Page SEO" at bounding box center [162, 122] width 69 height 11
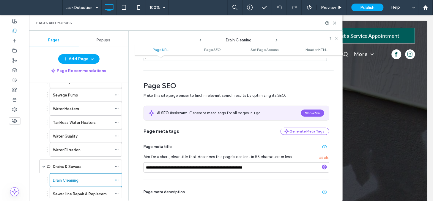
scroll to position [59, 0]
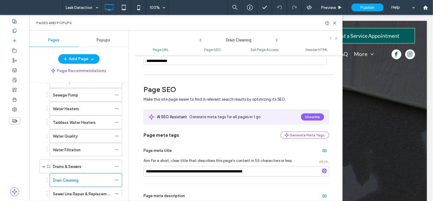
click at [277, 40] on use at bounding box center [276, 40] width 1 height 2
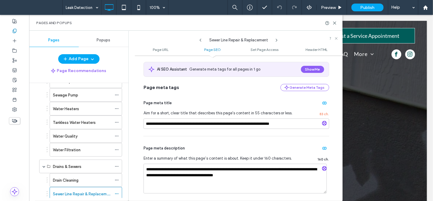
scroll to position [108, 0]
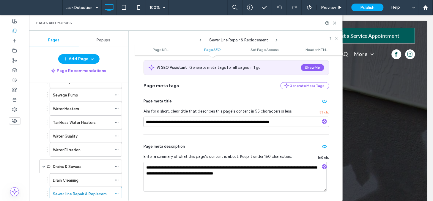
click at [240, 120] on input "**********" at bounding box center [237, 122] width 186 height 10
click at [277, 40] on use at bounding box center [276, 40] width 1 height 2
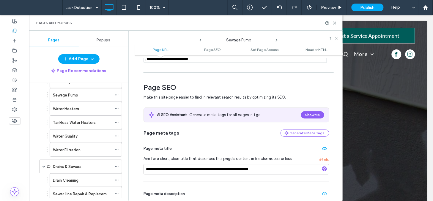
scroll to position [63, 0]
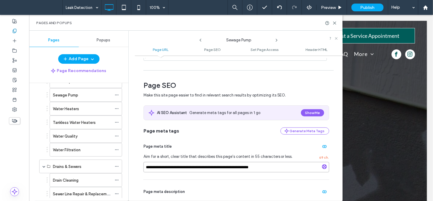
click at [270, 166] on input "**********" at bounding box center [237, 167] width 186 height 10
click at [277, 40] on icon at bounding box center [276, 40] width 5 height 5
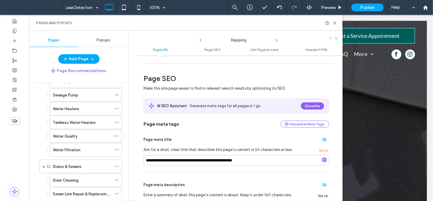
scroll to position [72, 0]
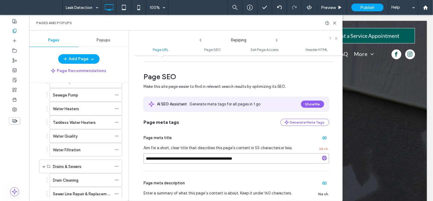
click at [248, 158] on input "**********" at bounding box center [237, 158] width 186 height 10
click at [277, 40] on use at bounding box center [276, 40] width 1 height 2
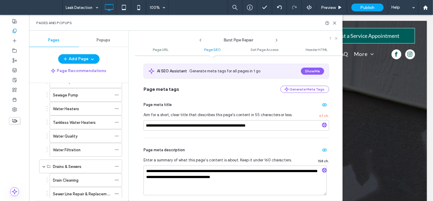
scroll to position [106, 0]
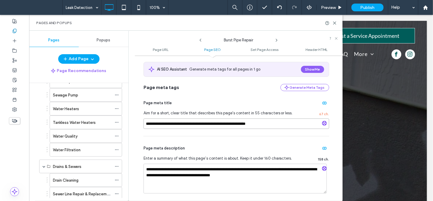
click at [256, 125] on input "**********" at bounding box center [237, 123] width 186 height 10
click at [277, 40] on use at bounding box center [276, 40] width 1 height 2
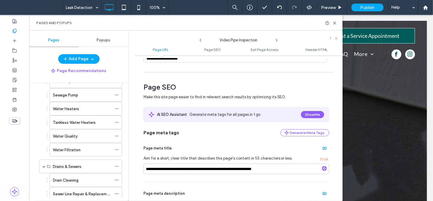
scroll to position [77, 0]
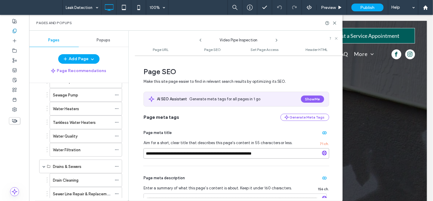
click at [263, 149] on input "**********" at bounding box center [237, 153] width 186 height 10
click at [277, 41] on use at bounding box center [276, 40] width 1 height 2
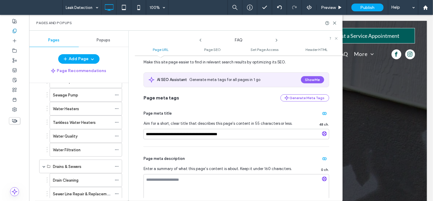
scroll to position [106, 0]
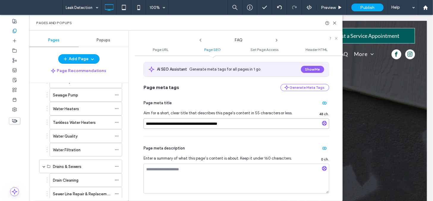
click at [241, 127] on input "**********" at bounding box center [237, 123] width 186 height 10
click at [275, 40] on icon at bounding box center [276, 40] width 5 height 5
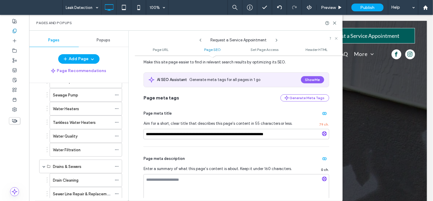
scroll to position [103, 0]
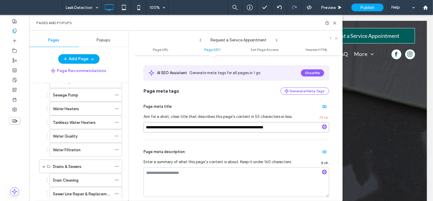
click at [268, 125] on input "**********" at bounding box center [237, 127] width 186 height 10
click at [276, 40] on icon at bounding box center [276, 40] width 5 height 5
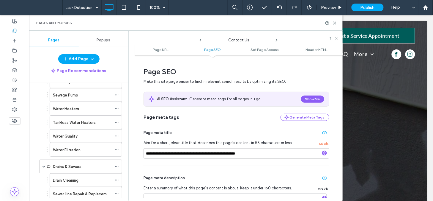
scroll to position [91, 0]
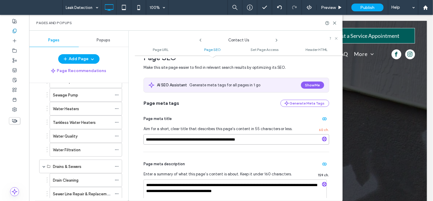
click at [239, 139] on input "**********" at bounding box center [237, 139] width 186 height 10
click at [277, 38] on icon at bounding box center [276, 40] width 5 height 5
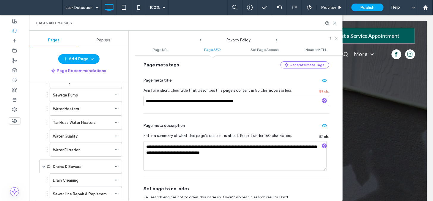
scroll to position [161, 0]
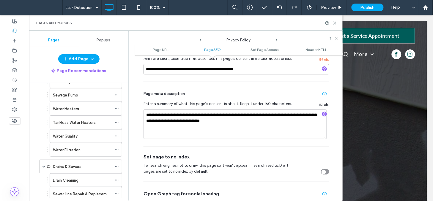
click at [266, 69] on input "**********" at bounding box center [237, 69] width 186 height 10
click at [276, 39] on icon at bounding box center [276, 40] width 5 height 5
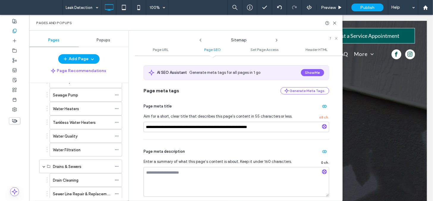
scroll to position [110, 0]
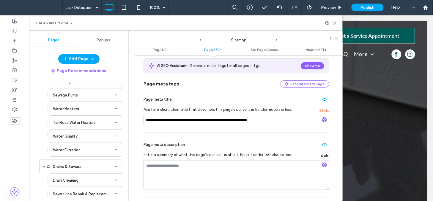
click at [257, 123] on div "**********" at bounding box center [237, 109] width 186 height 45
click at [257, 123] on input "**********" at bounding box center [237, 120] width 186 height 10
click at [277, 39] on icon at bounding box center [276, 40] width 5 height 5
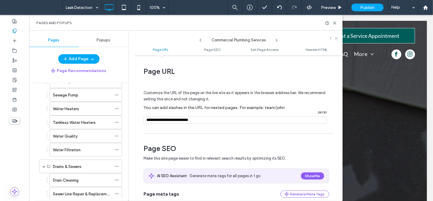
scroll to position [56, 0]
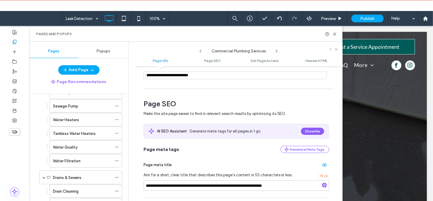
click at [257, 164] on div "Page meta title" at bounding box center [237, 165] width 186 height 10
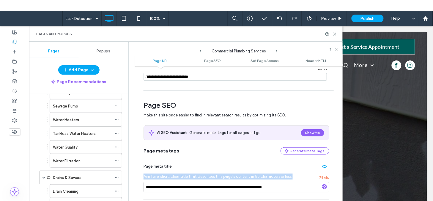
click at [257, 164] on div "Page meta title" at bounding box center [237, 166] width 186 height 10
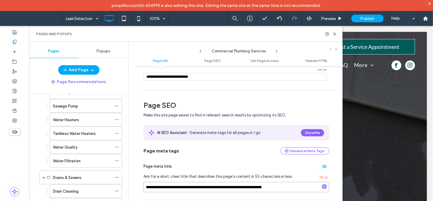
click at [274, 186] on input "**********" at bounding box center [237, 187] width 186 height 10
click at [277, 51] on use at bounding box center [276, 51] width 1 height 2
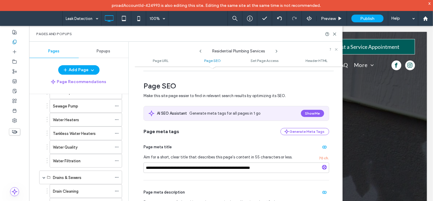
scroll to position [105, 0]
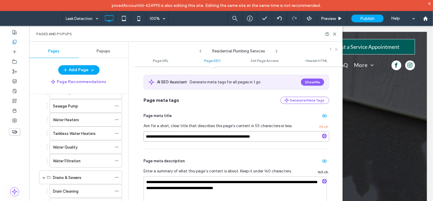
click at [292, 136] on input "**********" at bounding box center [237, 136] width 186 height 10
click at [277, 51] on use at bounding box center [276, 51] width 1 height 2
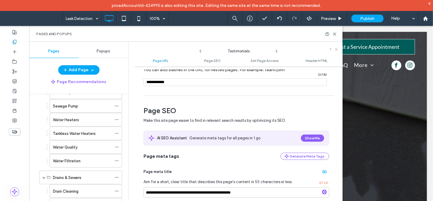
scroll to position [72, 0]
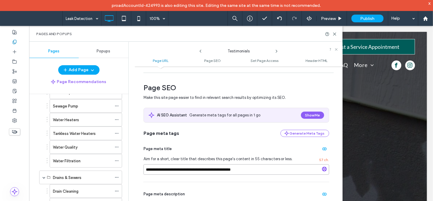
click at [248, 169] on input "**********" at bounding box center [237, 169] width 186 height 10
click at [277, 51] on use at bounding box center [276, 51] width 1 height 2
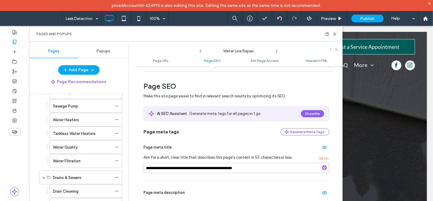
scroll to position [94, 0]
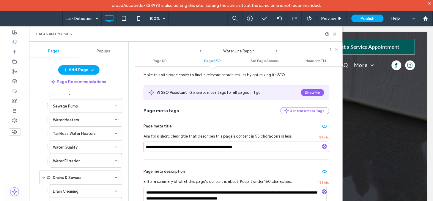
click at [251, 147] on input "**********" at bounding box center [237, 147] width 186 height 10
click at [276, 50] on use at bounding box center [276, 51] width 1 height 2
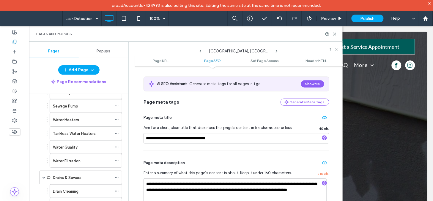
scroll to position [105, 0]
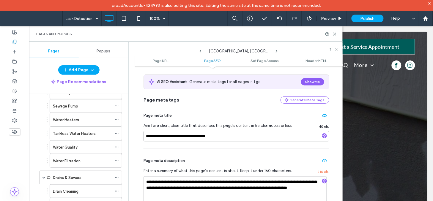
click at [241, 137] on input "**********" at bounding box center [237, 136] width 186 height 10
click at [276, 51] on icon at bounding box center [276, 51] width 5 height 5
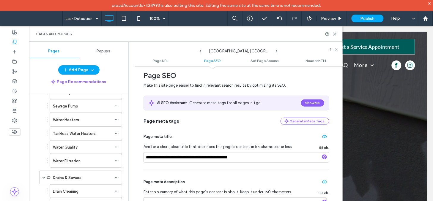
scroll to position [91, 0]
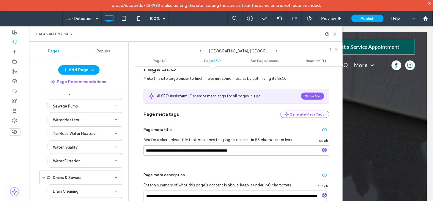
click at [262, 153] on input "**********" at bounding box center [237, 150] width 186 height 10
click at [277, 51] on icon at bounding box center [276, 51] width 5 height 5
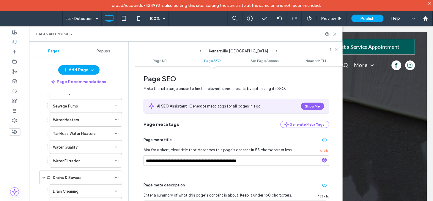
scroll to position [82, 0]
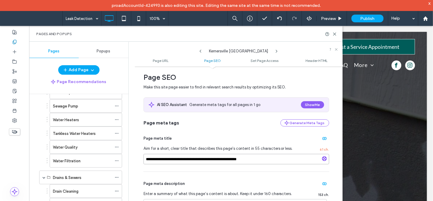
click at [260, 158] on input "**********" at bounding box center [237, 159] width 186 height 10
click at [277, 50] on use at bounding box center [276, 51] width 1 height 2
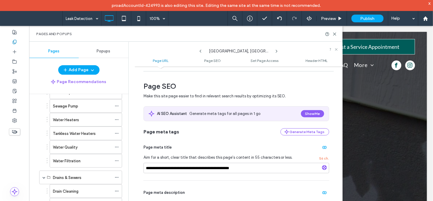
scroll to position [86, 0]
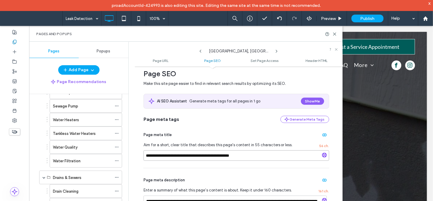
click at [250, 156] on input "**********" at bounding box center [237, 155] width 186 height 10
click at [276, 50] on use at bounding box center [276, 51] width 1 height 2
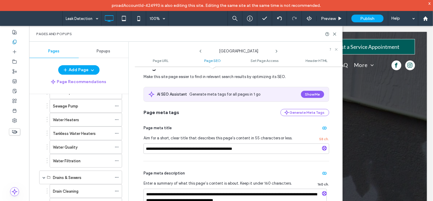
scroll to position [96, 0]
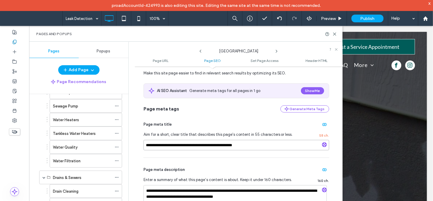
click at [263, 145] on input "**********" at bounding box center [237, 145] width 186 height 10
click at [277, 53] on icon at bounding box center [276, 51] width 5 height 5
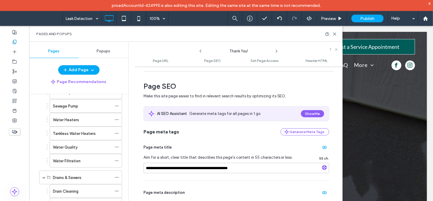
scroll to position [82, 0]
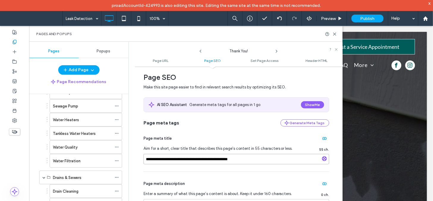
click at [259, 158] on input "**********" at bounding box center [237, 159] width 186 height 10
click at [275, 51] on icon at bounding box center [276, 51] width 5 height 5
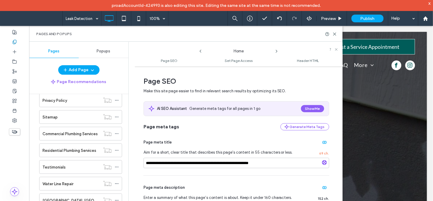
scroll to position [341, 0]
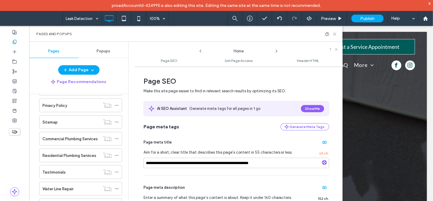
drag, startPoint x: 335, startPoint y: 34, endPoint x: 306, endPoint y: 5, distance: 41.0
click at [335, 34] on use at bounding box center [335, 34] width 3 height 3
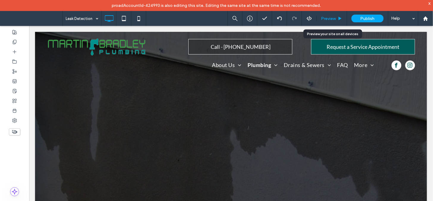
click at [332, 17] on span "Preview" at bounding box center [328, 18] width 15 height 5
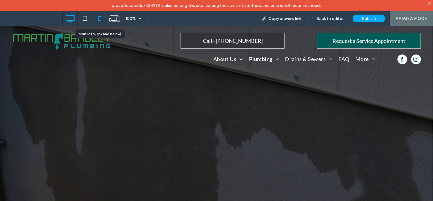
click at [101, 16] on icon at bounding box center [100, 18] width 12 height 12
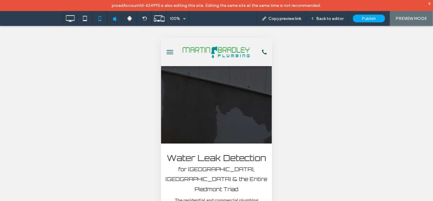
click at [233, 50] on img at bounding box center [216, 51] width 71 height 14
click at [325, 18] on span "Back to editor" at bounding box center [330, 18] width 27 height 5
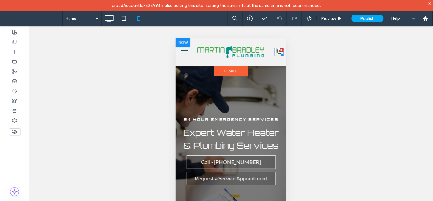
click at [274, 54] on icon "phone icon" at bounding box center [278, 52] width 9 height 8
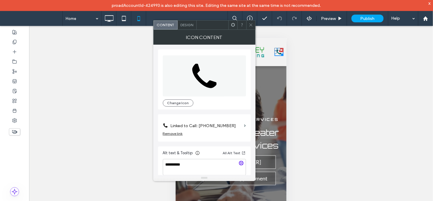
click at [251, 25] on icon at bounding box center [251, 25] width 4 height 4
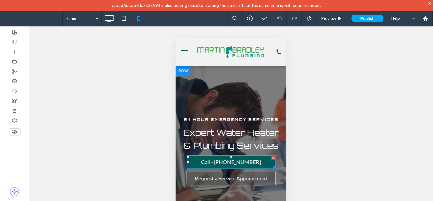
click at [227, 159] on span "Call - [PHONE_NUMBER]" at bounding box center [231, 161] width 60 height 12
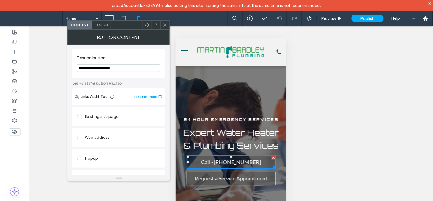
click at [165, 24] on icon at bounding box center [165, 25] width 4 height 4
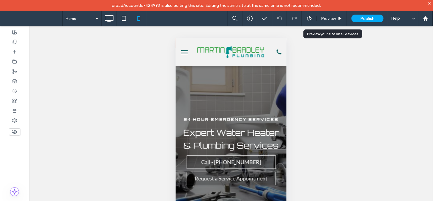
click at [329, 15] on div "Preview" at bounding box center [332, 18] width 30 height 15
click at [329, 17] on span "Preview" at bounding box center [328, 18] width 15 height 5
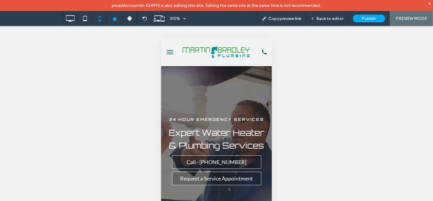
click at [166, 53] on span "menu" at bounding box center [169, 53] width 7 height 1
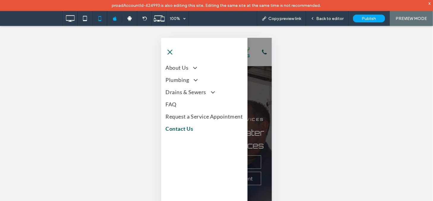
click at [192, 132] on span "Contact Us" at bounding box center [179, 128] width 28 height 8
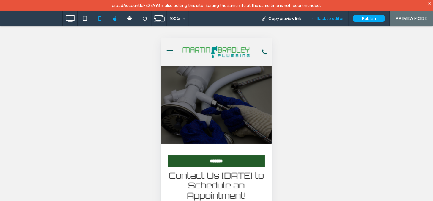
click at [335, 17] on span "Back to editor" at bounding box center [330, 18] width 27 height 5
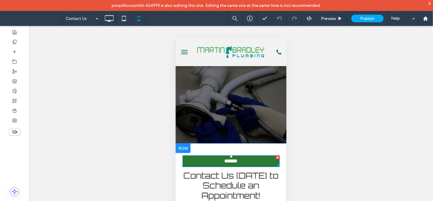
click at [232, 159] on span "*******" at bounding box center [231, 161] width 15 height 6
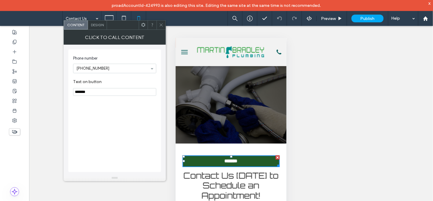
click at [161, 24] on icon at bounding box center [161, 25] width 4 height 4
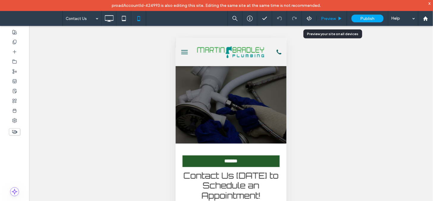
click at [331, 15] on div "Preview" at bounding box center [332, 18] width 30 height 15
click at [329, 17] on span "Preview" at bounding box center [328, 18] width 15 height 5
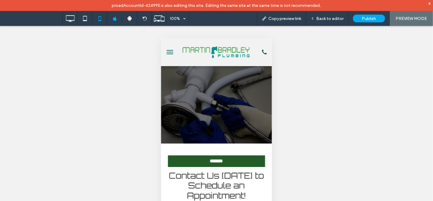
click at [167, 48] on button "menu" at bounding box center [170, 52] width 12 height 12
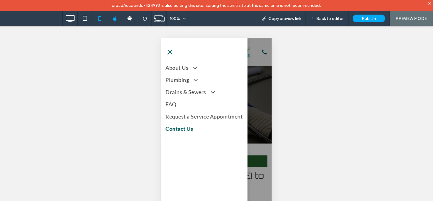
click at [172, 52] on button "menu" at bounding box center [170, 52] width 12 height 12
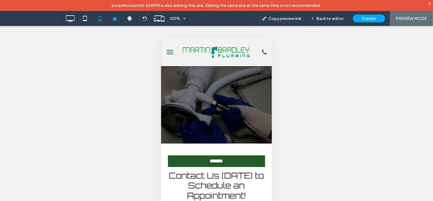
click at [206, 53] on img at bounding box center [216, 51] width 71 height 14
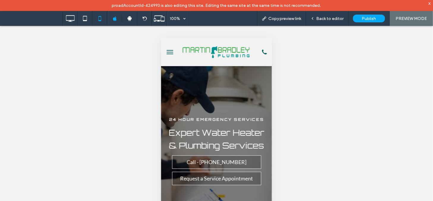
click at [195, 52] on img at bounding box center [216, 51] width 71 height 14
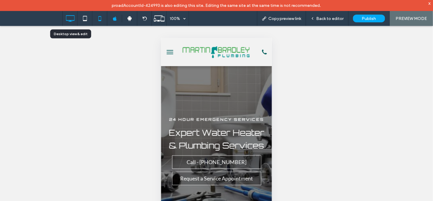
click at [71, 19] on icon at bounding box center [70, 18] width 12 height 12
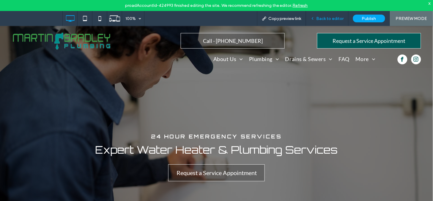
click at [332, 22] on div "Back to editor" at bounding box center [327, 18] width 43 height 15
click at [334, 17] on span "Back to editor" at bounding box center [330, 18] width 27 height 5
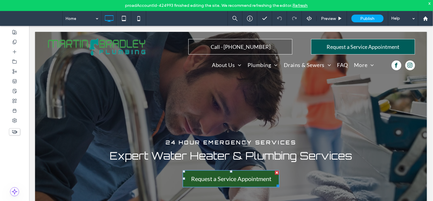
click at [224, 174] on span "Request a Service Appointment" at bounding box center [231, 178] width 80 height 13
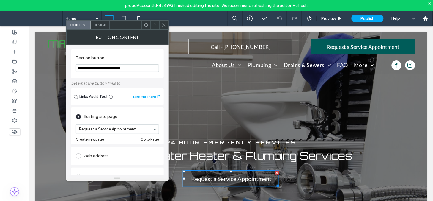
click at [164, 27] on icon at bounding box center [164, 25] width 4 height 4
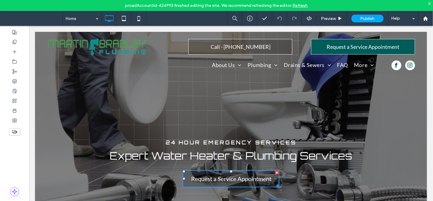
click at [164, 27] on icon at bounding box center [164, 25] width 4 height 4
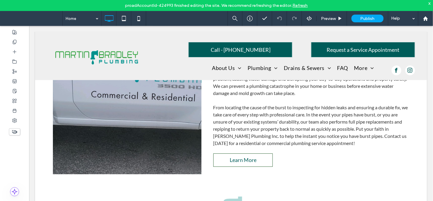
scroll to position [395, 0]
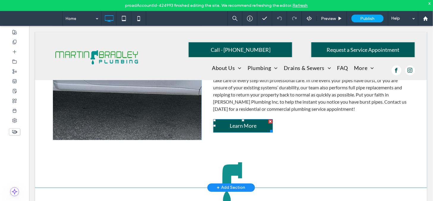
click at [264, 119] on link "Learn More" at bounding box center [242, 125] width 59 height 13
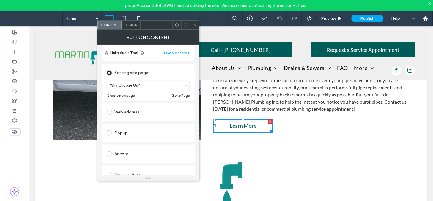
scroll to position [45, 0]
click at [194, 23] on icon at bounding box center [195, 25] width 4 height 4
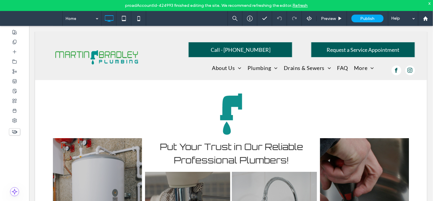
scroll to position [472, 0]
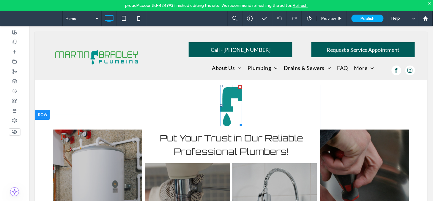
click at [223, 90] on img at bounding box center [231, 104] width 22 height 41
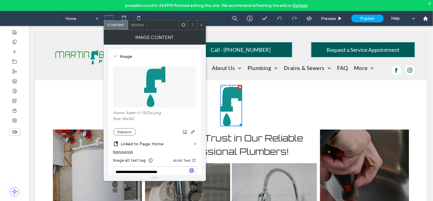
click at [202, 25] on icon at bounding box center [201, 25] width 4 height 4
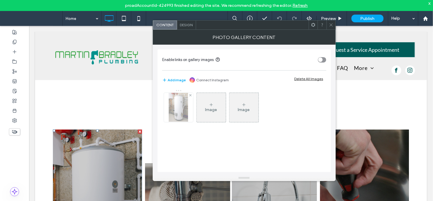
click at [183, 117] on img at bounding box center [178, 107] width 19 height 29
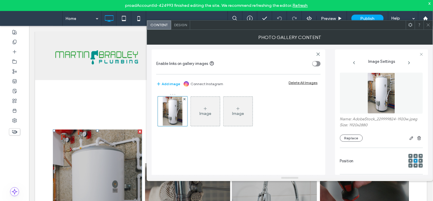
scroll to position [132, 0]
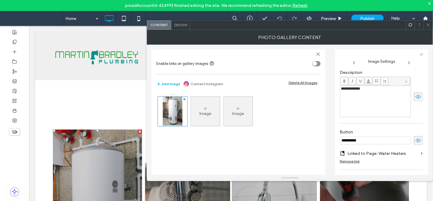
click at [430, 24] on use at bounding box center [428, 24] width 3 height 3
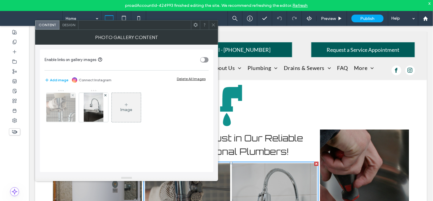
click at [59, 111] on img at bounding box center [61, 107] width 48 height 29
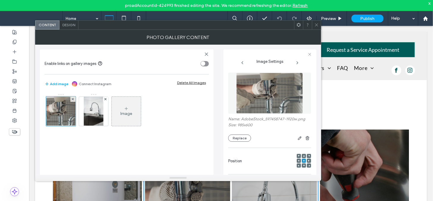
scroll to position [168, 0]
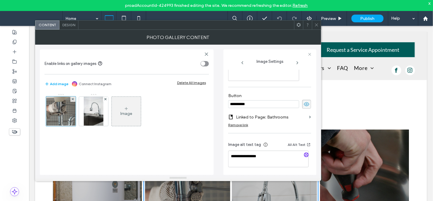
click at [298, 64] on icon at bounding box center [297, 62] width 5 height 5
click at [317, 23] on icon at bounding box center [317, 25] width 4 height 4
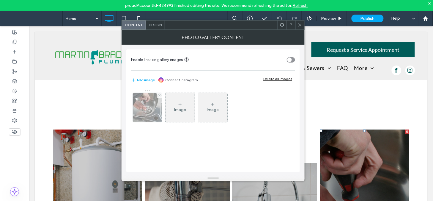
click at [142, 114] on img at bounding box center [148, 107] width 44 height 29
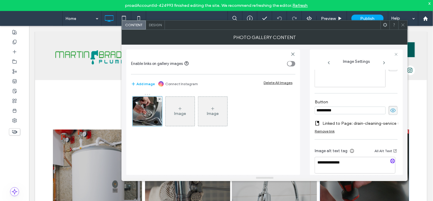
scroll to position [170, 0]
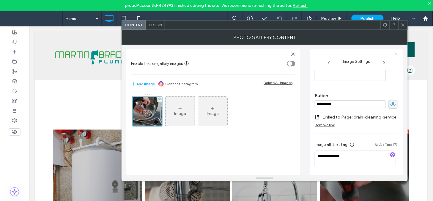
drag, startPoint x: 403, startPoint y: 27, endPoint x: 404, endPoint y: 73, distance: 46.4
click at [403, 27] on icon at bounding box center [403, 25] width 4 height 4
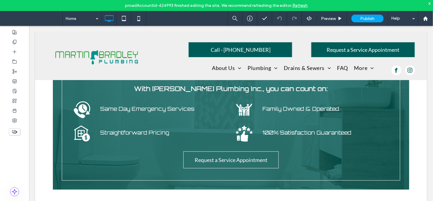
scroll to position [821, 0]
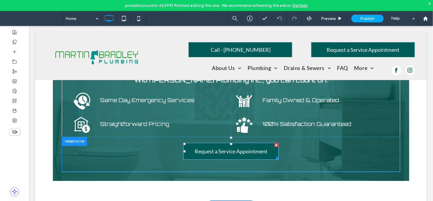
click at [250, 145] on span "Request a Service Appointment" at bounding box center [231, 151] width 73 height 12
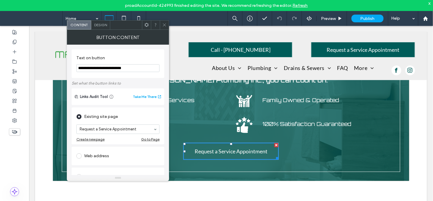
click at [165, 27] on icon at bounding box center [164, 25] width 4 height 4
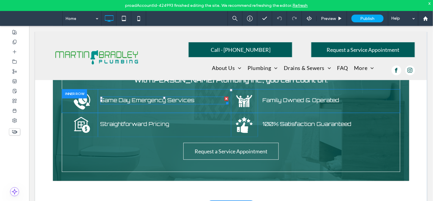
click at [122, 97] on span "Same Day Emergency Services" at bounding box center [147, 100] width 94 height 7
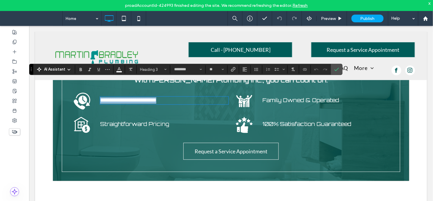
type input "********"
type input "**"
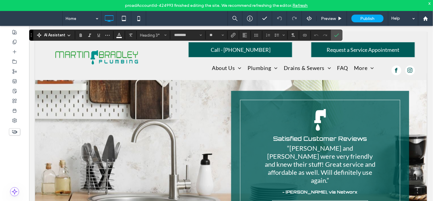
scroll to position [993, 0]
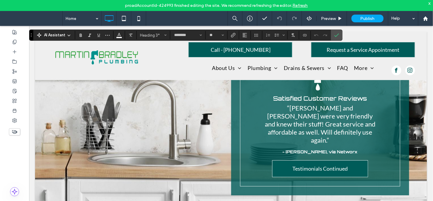
click at [317, 162] on span "Testimonials Continued" at bounding box center [320, 168] width 55 height 12
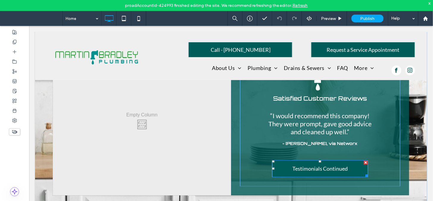
click at [317, 162] on span "Testimonials Continued" at bounding box center [320, 168] width 55 height 12
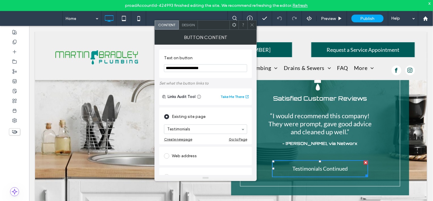
click at [254, 30] on div "Button Content" at bounding box center [206, 37] width 102 height 15
click at [254, 26] on icon at bounding box center [252, 25] width 4 height 4
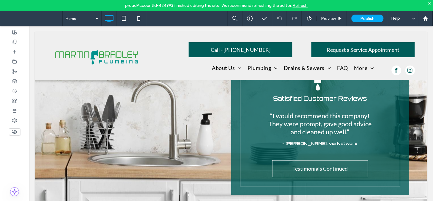
scroll to position [1124, 0]
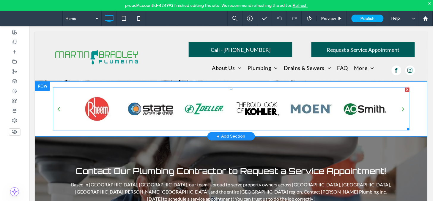
click at [223, 88] on div at bounding box center [204, 108] width 51 height 43
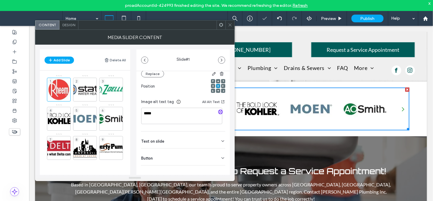
scroll to position [84, 0]
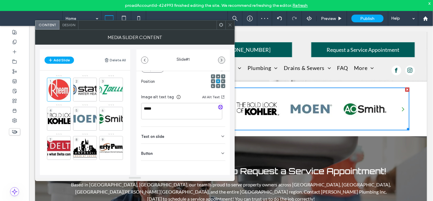
click at [221, 58] on icon "button" at bounding box center [221, 60] width 5 height 5
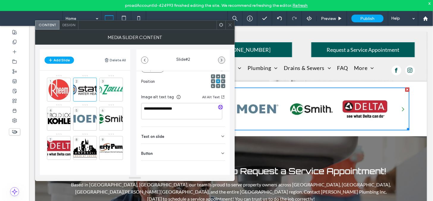
click at [222, 59] on icon "button" at bounding box center [221, 60] width 5 height 5
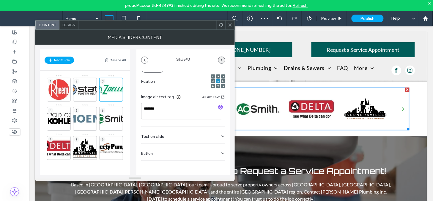
click at [221, 58] on icon "button" at bounding box center [221, 60] width 5 height 5
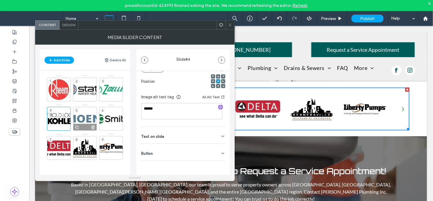
click at [81, 112] on div "5" at bounding box center [85, 119] width 24 height 24
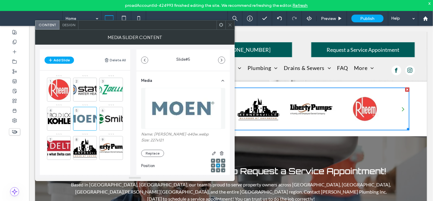
scroll to position [73, 0]
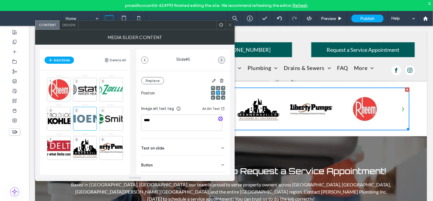
click at [223, 60] on icon "button" at bounding box center [221, 60] width 5 height 5
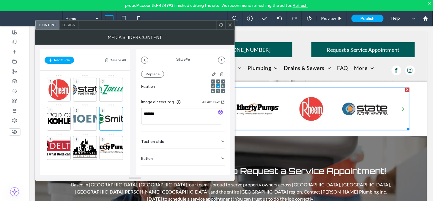
scroll to position [84, 0]
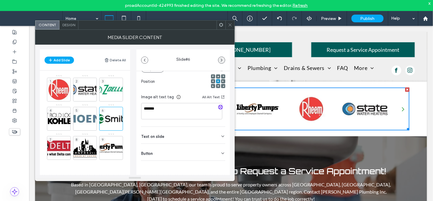
click at [222, 58] on icon "button" at bounding box center [221, 60] width 5 height 5
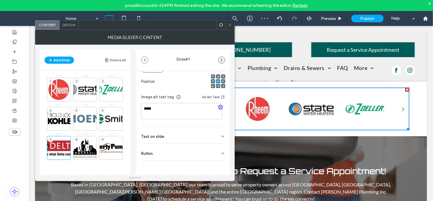
click at [222, 59] on icon "button" at bounding box center [221, 60] width 5 height 5
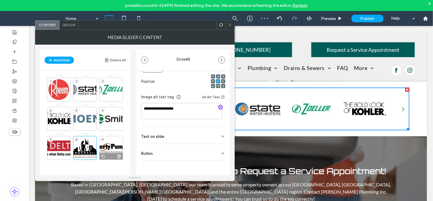
click at [116, 140] on div "9" at bounding box center [111, 148] width 24 height 24
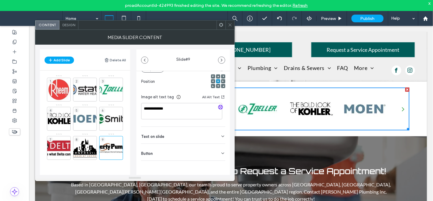
drag, startPoint x: 230, startPoint y: 25, endPoint x: 230, endPoint y: 41, distance: 16.4
click at [230, 25] on icon at bounding box center [230, 25] width 4 height 4
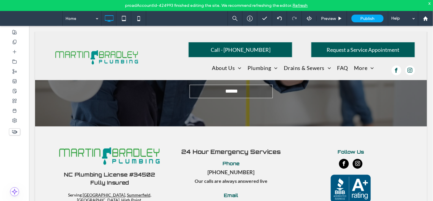
scroll to position [1339, 0]
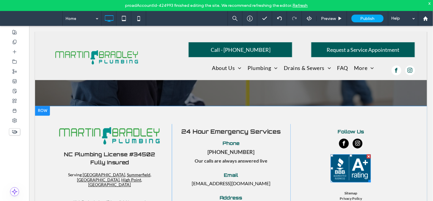
click at [338, 154] on img at bounding box center [351, 168] width 40 height 28
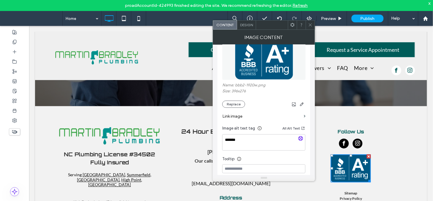
scroll to position [28, 0]
click at [313, 27] on span at bounding box center [310, 25] width 4 height 9
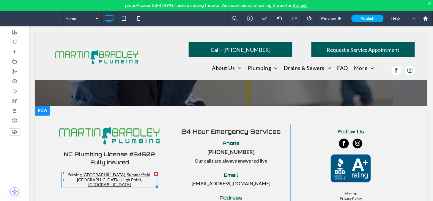
click at [141, 172] on p "Serving [GEOGRAPHIC_DATA] , [GEOGRAPHIC_DATA] , [GEOGRAPHIC_DATA] , [GEOGRAPHIC…" at bounding box center [109, 179] width 97 height 15
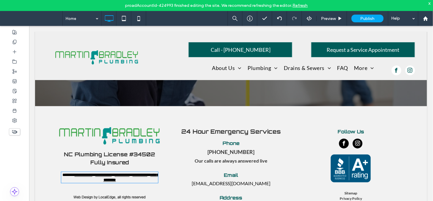
click at [84, 172] on link "**********" at bounding box center [83, 174] width 18 height 4
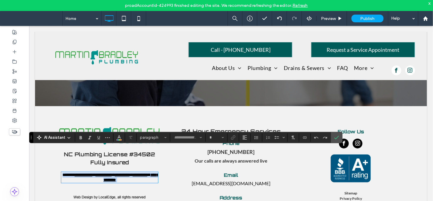
click at [84, 172] on link "**********" at bounding box center [83, 174] width 18 height 4
type input "****"
type input "**"
click at [81, 172] on link "**********" at bounding box center [83, 174] width 18 height 4
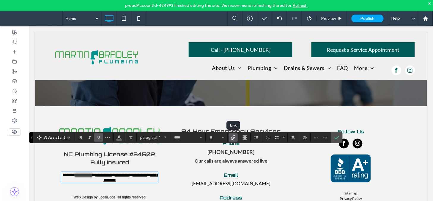
click at [237, 133] on label "Link" at bounding box center [233, 137] width 9 height 8
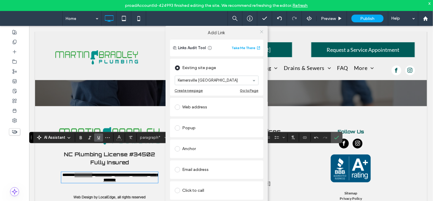
click at [261, 33] on icon at bounding box center [262, 31] width 4 height 4
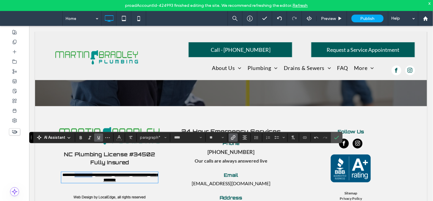
click at [107, 172] on link "**********" at bounding box center [103, 174] width 16 height 4
click at [235, 135] on icon "Link" at bounding box center [233, 137] width 5 height 5
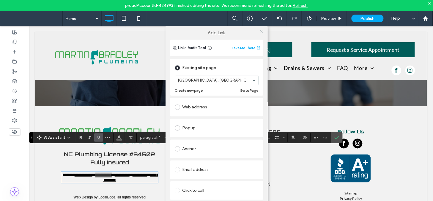
click at [261, 32] on use at bounding box center [261, 31] width 3 height 3
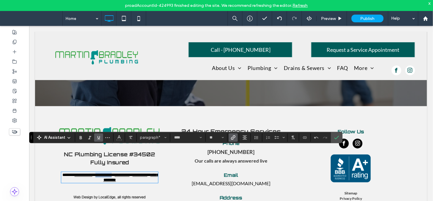
click at [134, 172] on p "**********" at bounding box center [109, 177] width 97 height 10
click at [129, 172] on link "**********" at bounding box center [121, 174] width 15 height 4
click at [233, 134] on span "Link" at bounding box center [232, 137] width 3 height 8
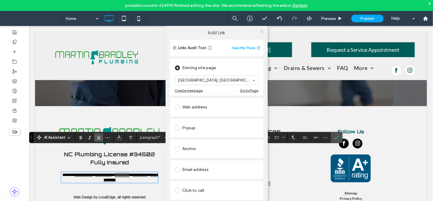
click at [260, 33] on icon at bounding box center [262, 31] width 4 height 4
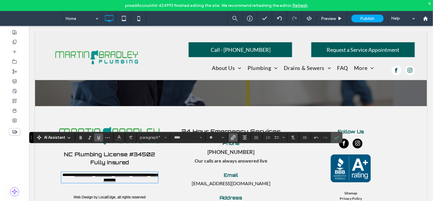
click at [153, 172] on p "**********" at bounding box center [109, 177] width 97 height 10
click at [147, 172] on link "**********" at bounding box center [139, 174] width 15 height 4
click at [236, 136] on label "Link" at bounding box center [233, 137] width 9 height 8
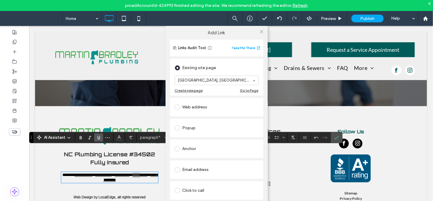
click at [264, 33] on div at bounding box center [261, 31] width 9 height 9
click at [262, 33] on icon at bounding box center [262, 31] width 4 height 4
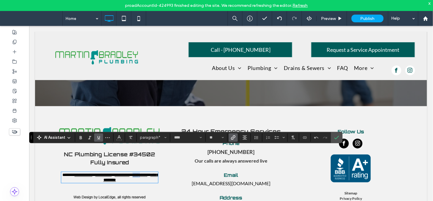
click at [114, 172] on link "**********" at bounding box center [130, 176] width 55 height 9
click at [234, 138] on use "Link" at bounding box center [233, 137] width 4 height 4
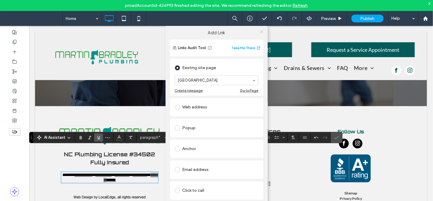
click at [261, 33] on icon at bounding box center [262, 31] width 4 height 4
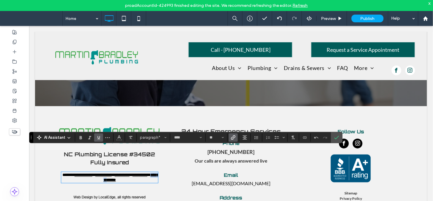
click at [351, 154] on img at bounding box center [351, 168] width 40 height 28
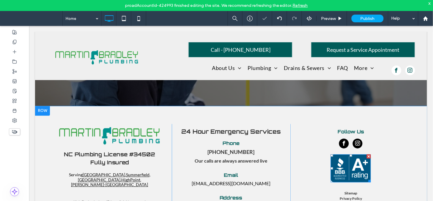
click at [351, 154] on img at bounding box center [351, 168] width 40 height 28
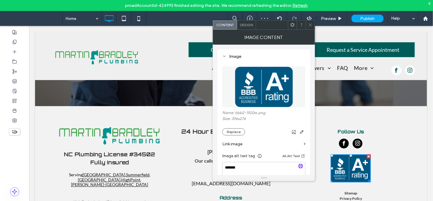
click at [313, 24] on div at bounding box center [310, 25] width 9 height 9
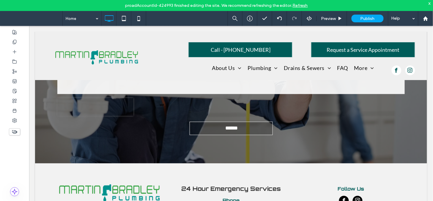
scroll to position [1145, 0]
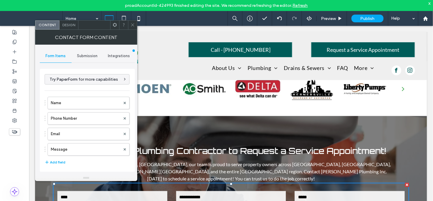
click at [87, 56] on span "Submission" at bounding box center [87, 56] width 21 height 5
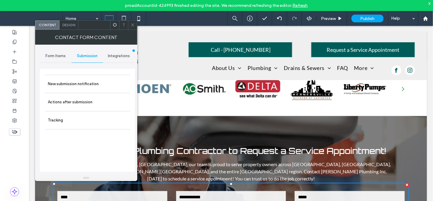
click at [87, 73] on div "New submission notification Actions after submission Tracking" at bounding box center [87, 120] width 95 height 103
click at [84, 80] on label "New submission notification" at bounding box center [87, 84] width 79 height 12
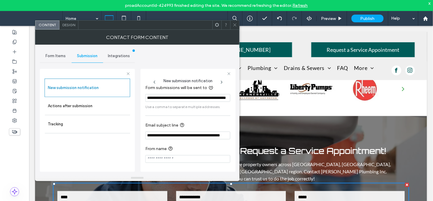
scroll to position [0, 0]
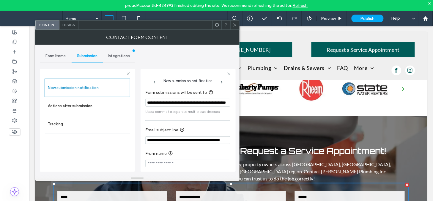
click at [222, 102] on input "**********" at bounding box center [187, 103] width 85 height 8
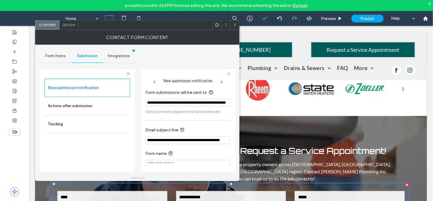
click at [235, 24] on icon at bounding box center [235, 25] width 4 height 4
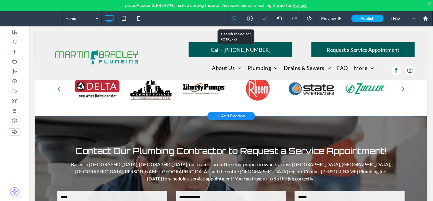
click at [334, 17] on span "Preview" at bounding box center [328, 18] width 15 height 5
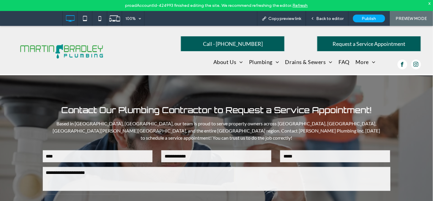
scroll to position [1124, 0]
